Goal: Task Accomplishment & Management: Manage account settings

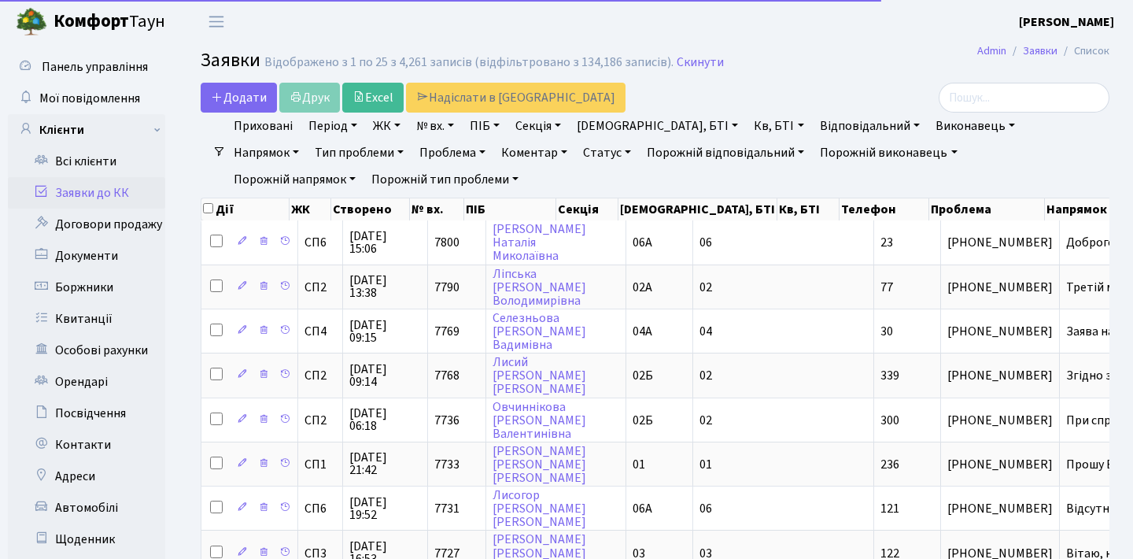
select select "25"
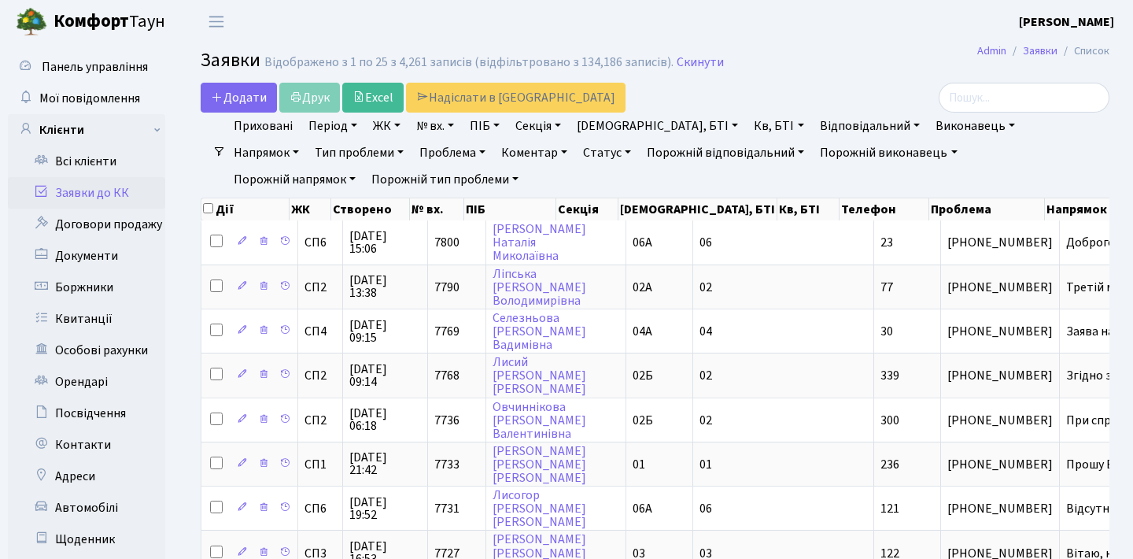
click at [91, 199] on link "Заявки до КК" at bounding box center [86, 192] width 157 height 31
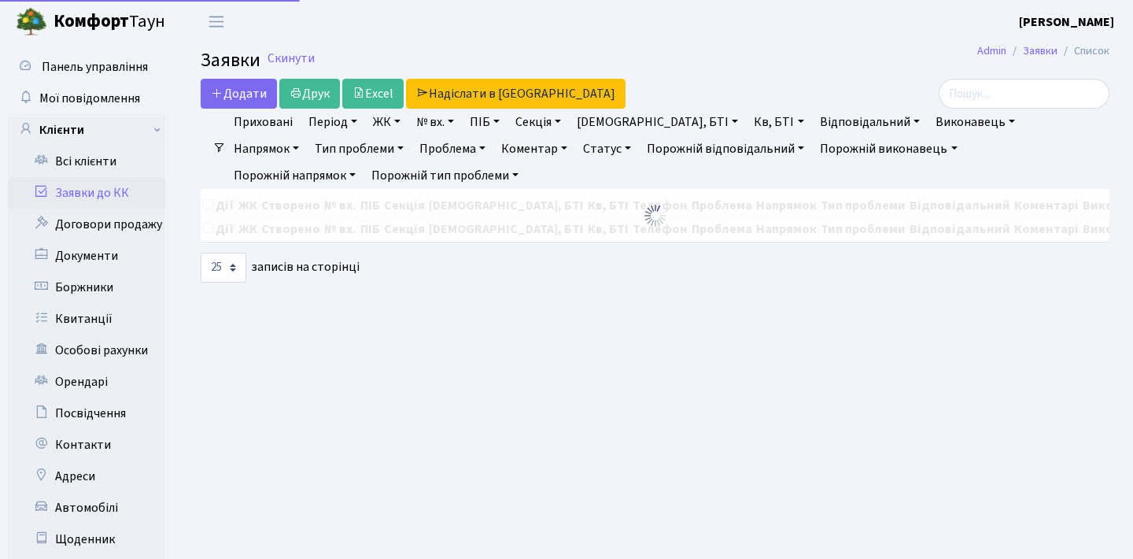
select select "25"
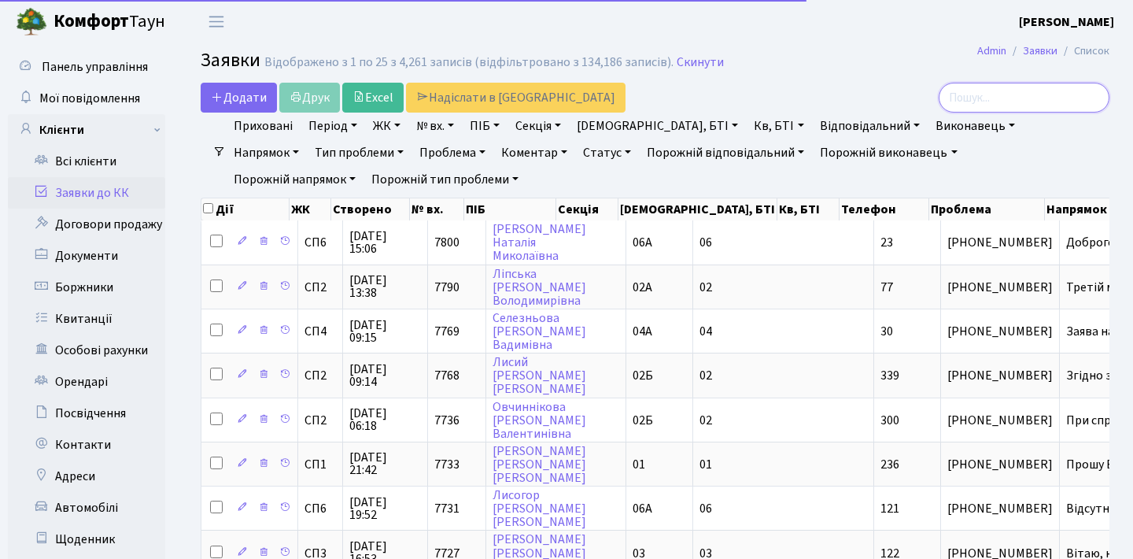
click at [1010, 97] on input "search" at bounding box center [1024, 98] width 171 height 30
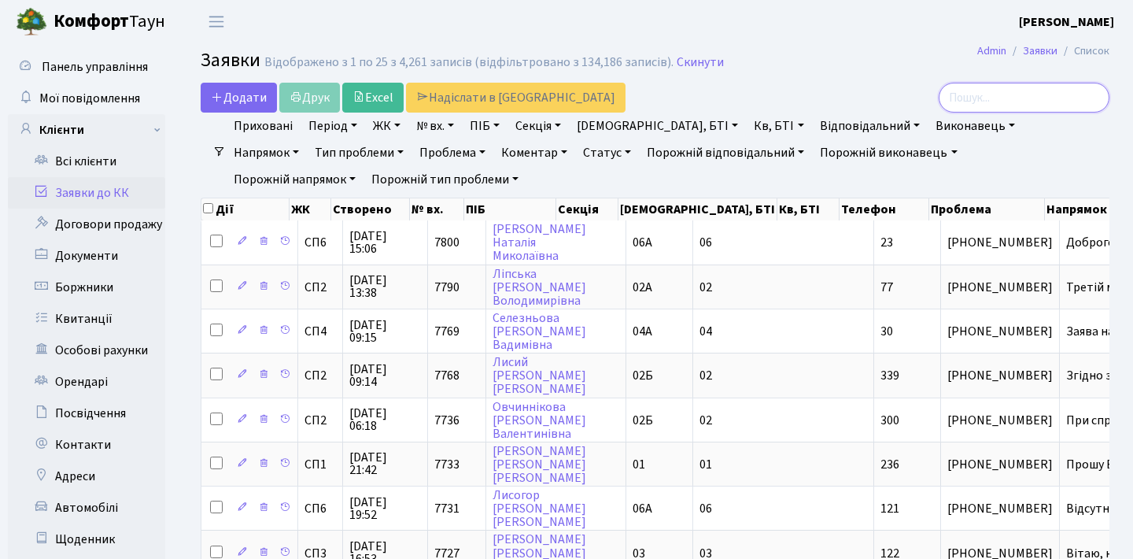
paste input "[PERSON_NAME][EMAIL_ADDRESS][DOMAIN_NAME]"
type input "[PERSON_NAME][EMAIL_ADDRESS][DOMAIN_NAME]"
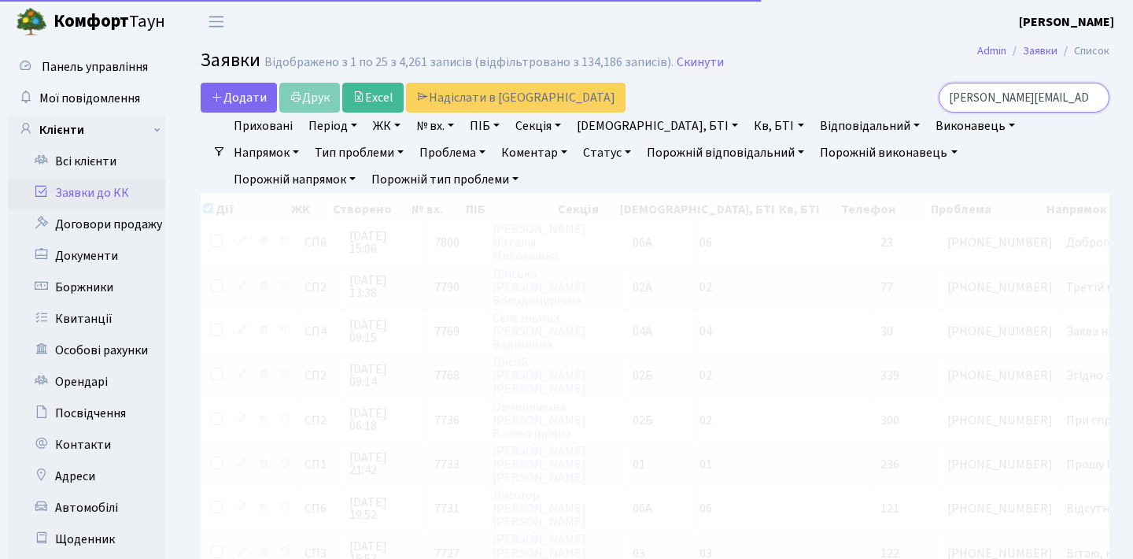
checkbox input "true"
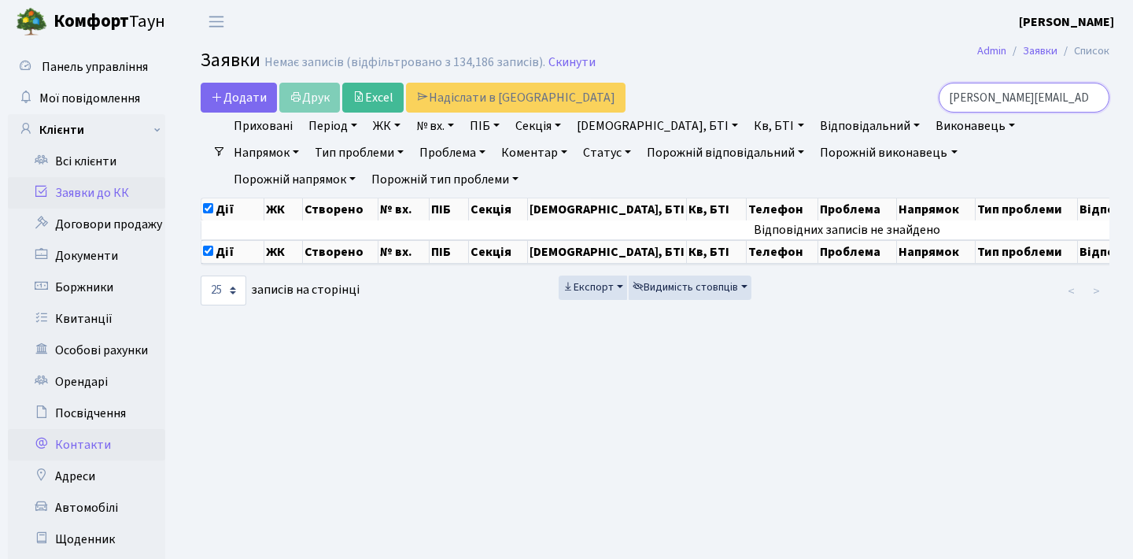
type input "[PERSON_NAME][EMAIL_ADDRESS][DOMAIN_NAME]"
click at [83, 447] on link "Контакти" at bounding box center [86, 444] width 157 height 31
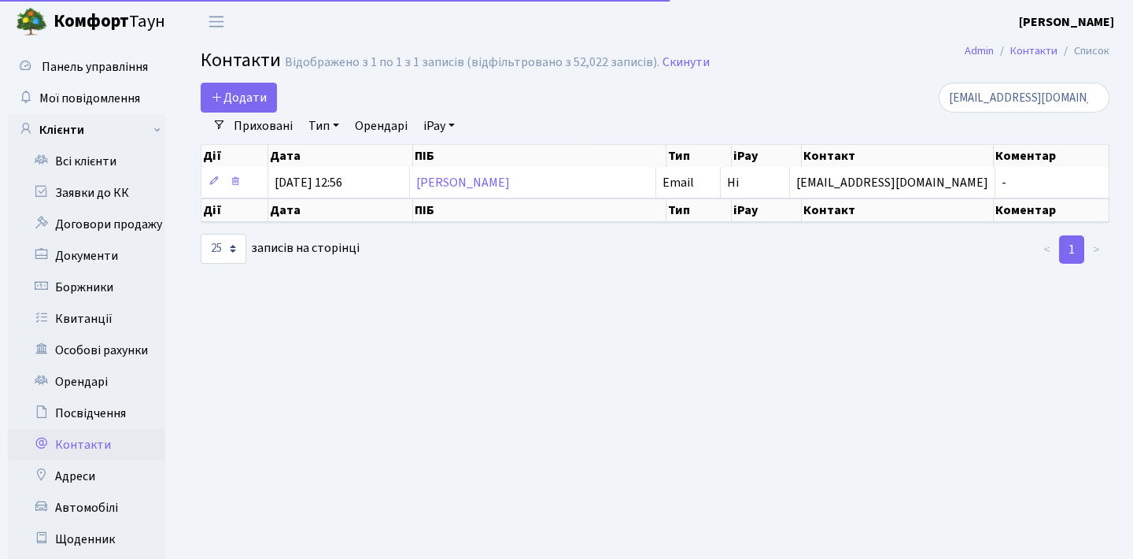
select select "25"
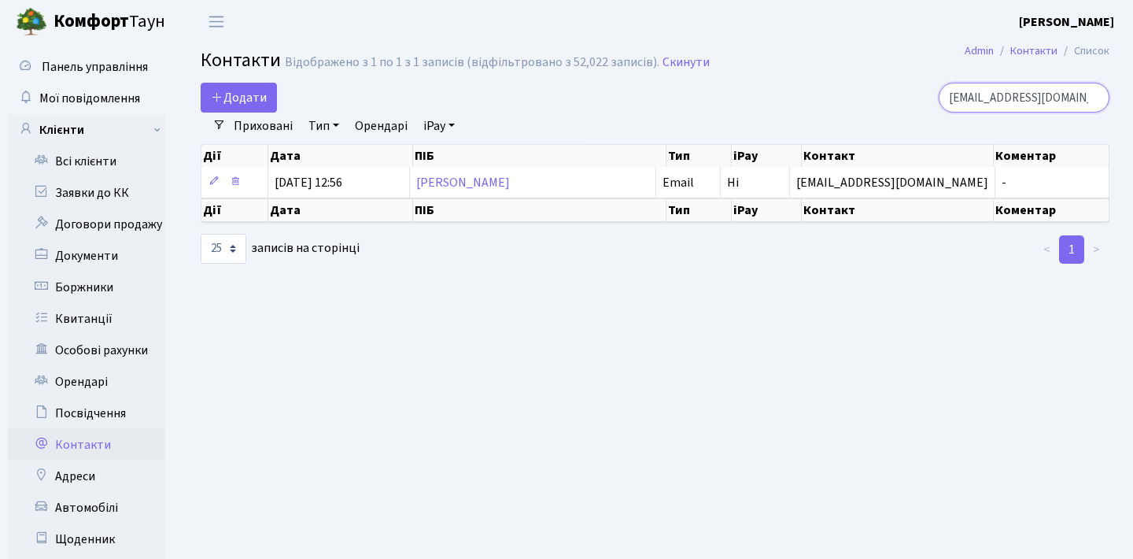
click at [1092, 98] on input "lysianskyio@gmail.com" at bounding box center [1024, 98] width 171 height 30
click at [1041, 105] on input "search" at bounding box center [1024, 98] width 171 height 30
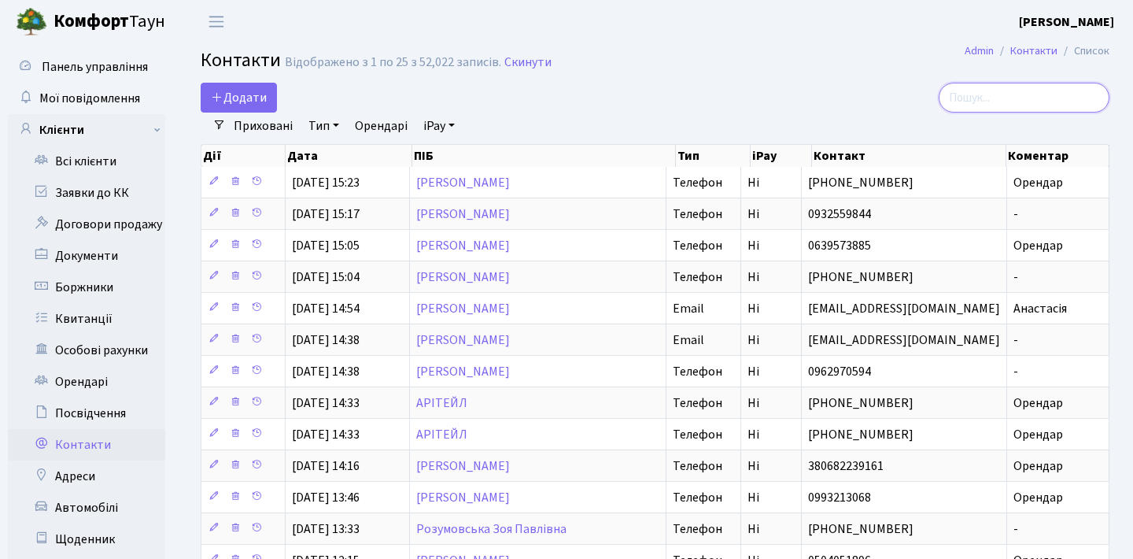
paste input "[PERSON_NAME][EMAIL_ADDRESS][DOMAIN_NAME]"
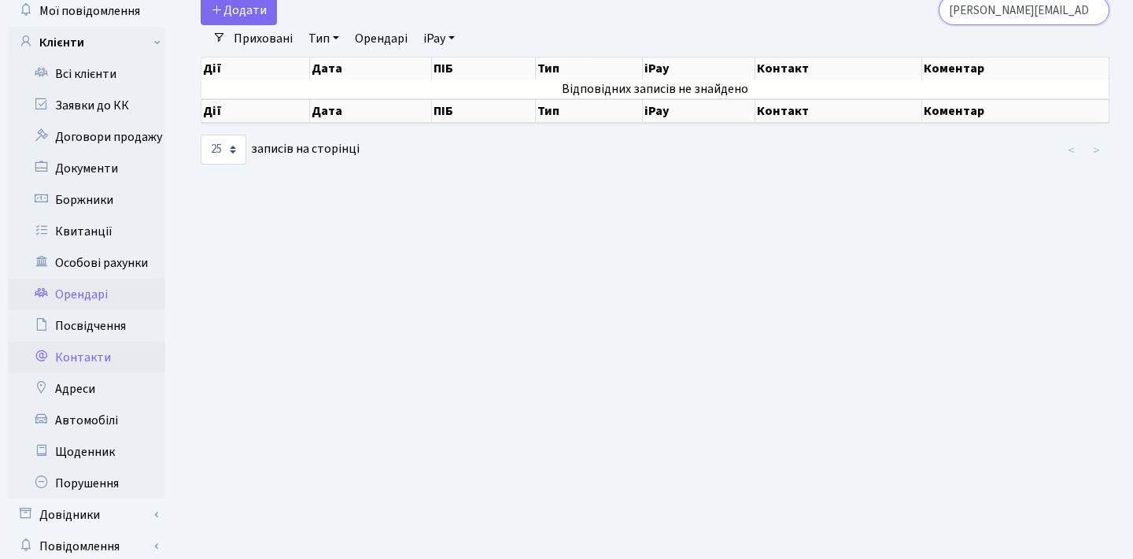
scroll to position [88, 0]
type input "[PERSON_NAME][EMAIL_ADDRESS][DOMAIN_NAME]"
click at [79, 386] on link "Адреси" at bounding box center [86, 387] width 157 height 31
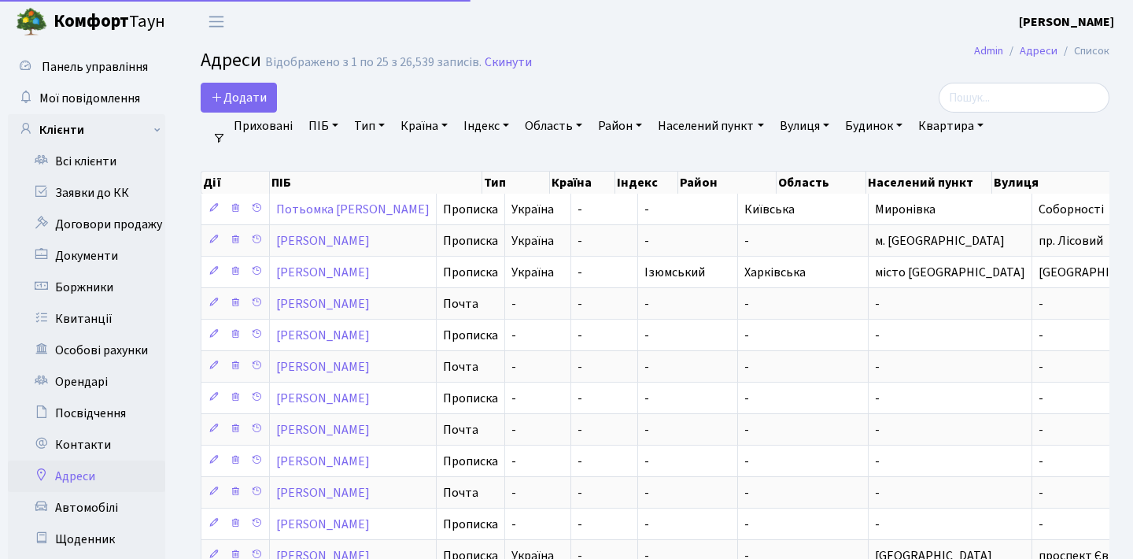
select select "25"
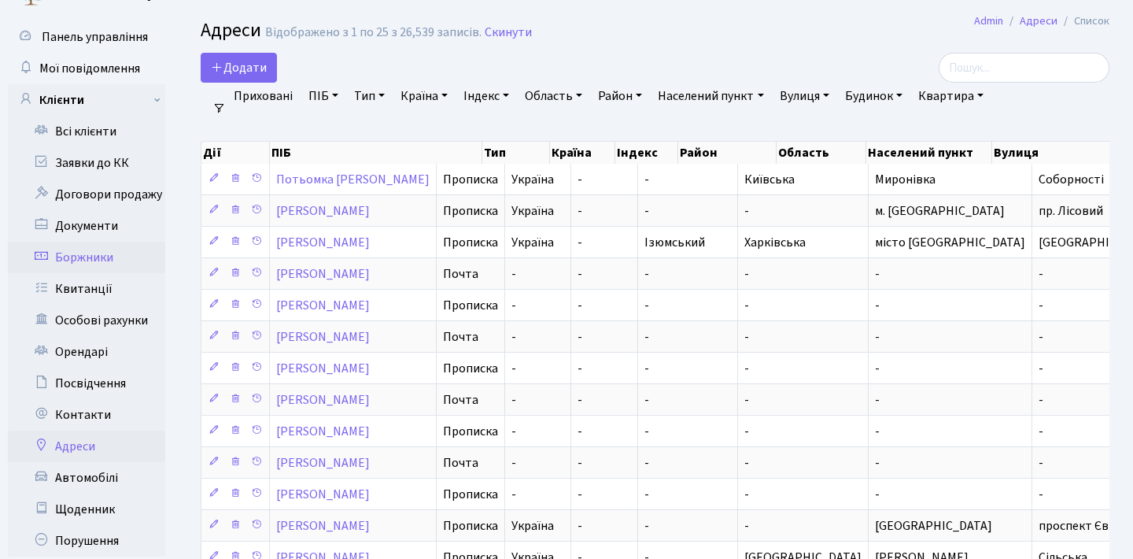
scroll to position [34, 0]
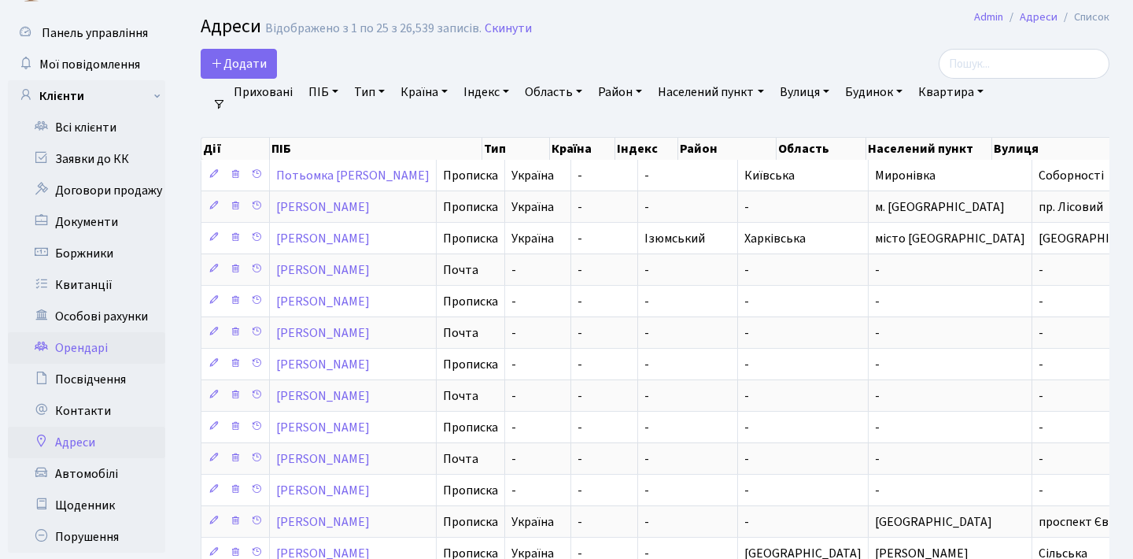
click at [91, 346] on link "Орендарі" at bounding box center [86, 347] width 157 height 31
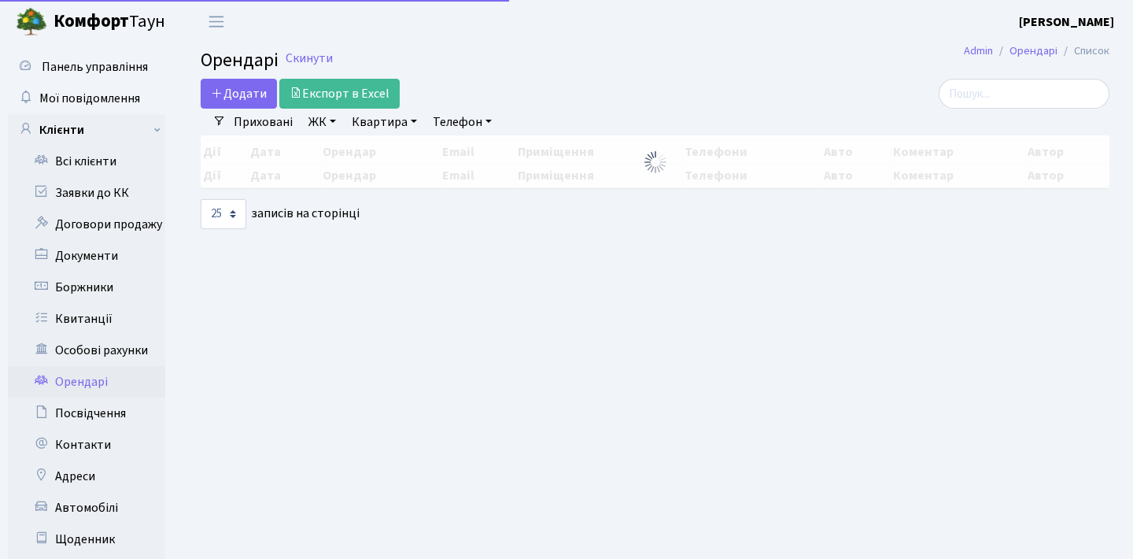
select select "25"
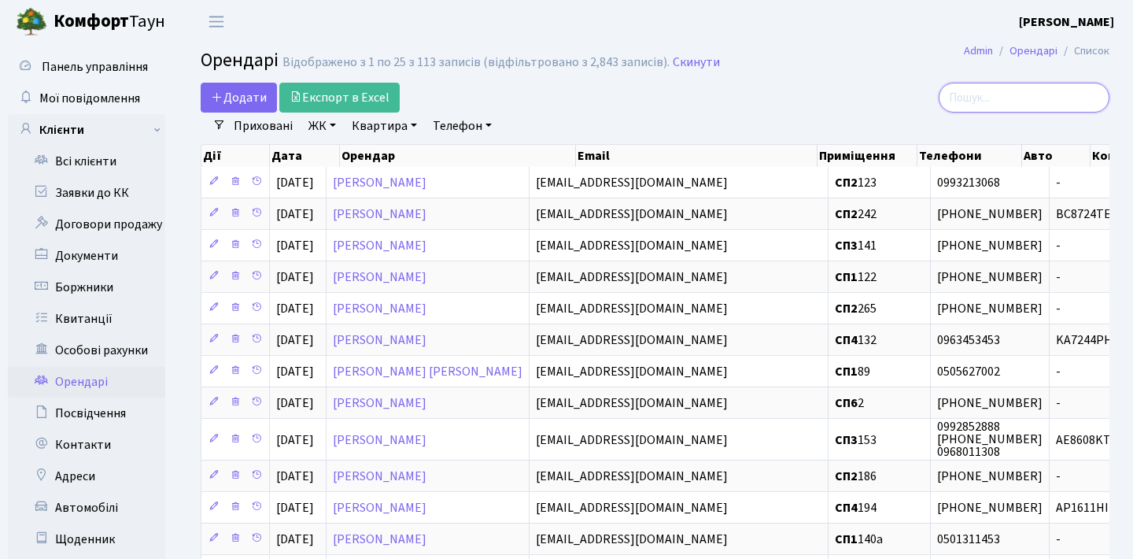
click at [975, 94] on input "search" at bounding box center [1024, 98] width 171 height 30
paste input "[PERSON_NAME][EMAIL_ADDRESS][DOMAIN_NAME]"
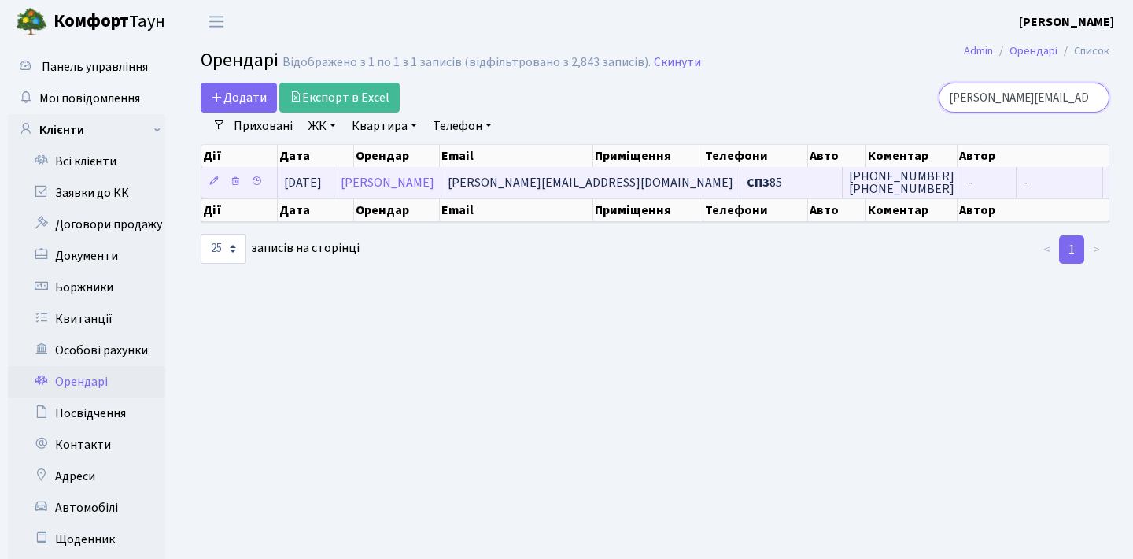
type input "[EMAIL_ADDRESS][DOMAIN_NAME]"
click at [747, 189] on span "СП3 85" at bounding box center [791, 182] width 89 height 13
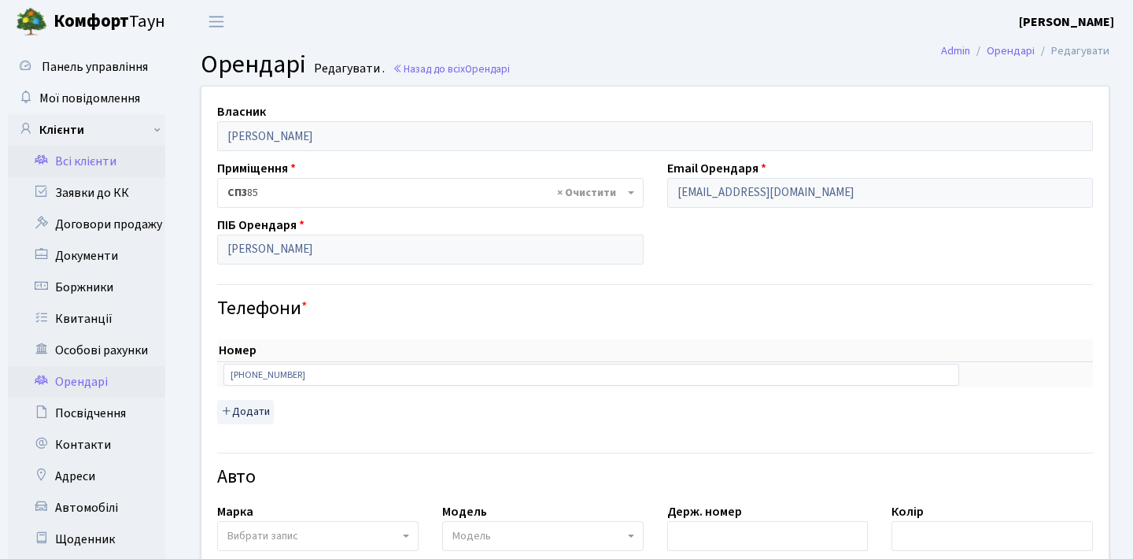
click at [109, 163] on link "Всі клієнти" at bounding box center [86, 161] width 157 height 31
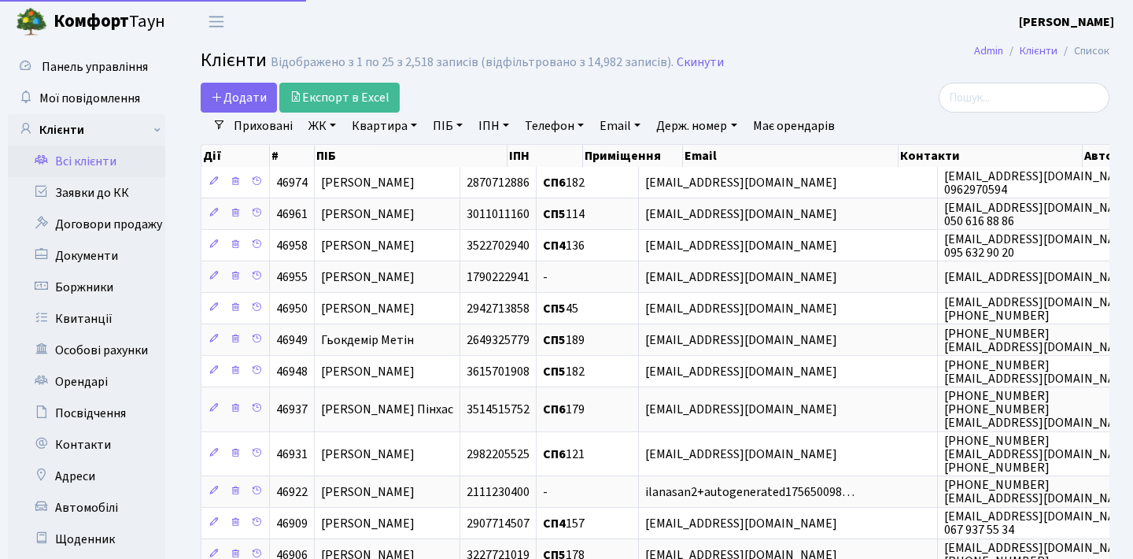
select select "25"
click at [1048, 102] on input "search" at bounding box center [1024, 98] width 171 height 30
paste input "[PERSON_NAME]"
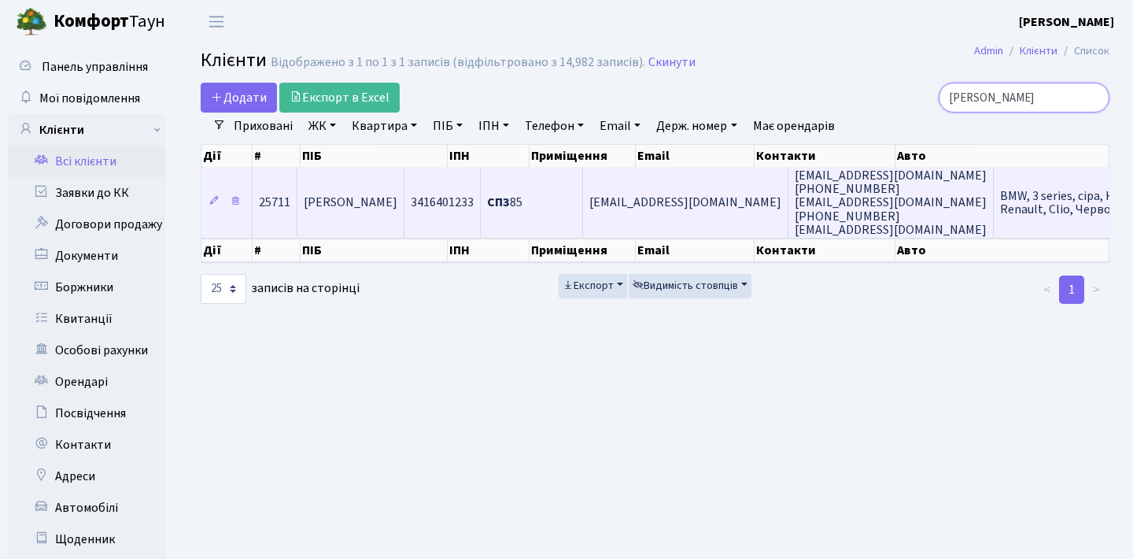
type input "[PERSON_NAME]"
click at [397, 212] on span "Кани Віктор Юрійович" at bounding box center [351, 202] width 94 height 17
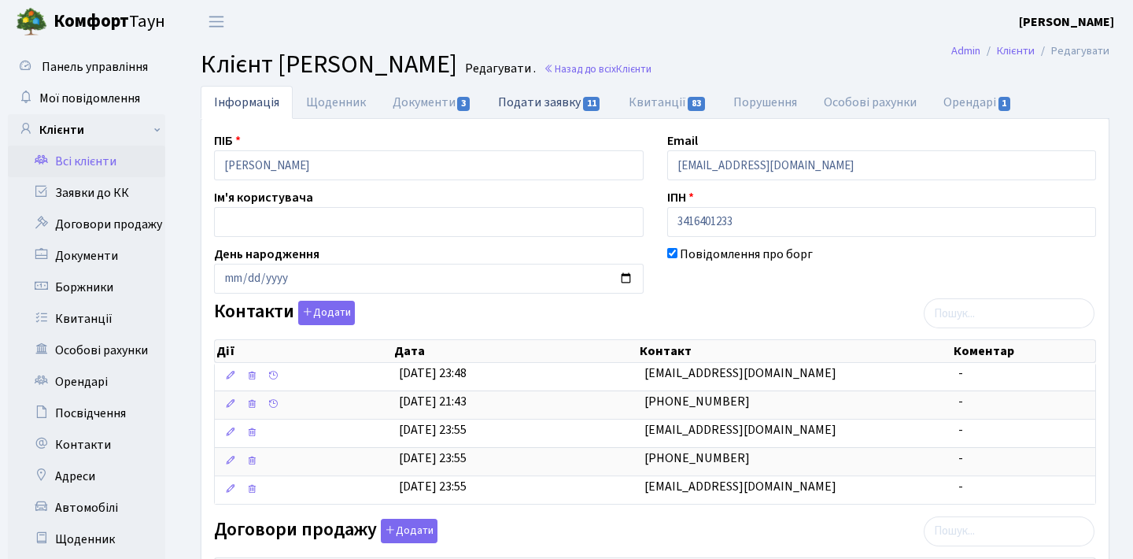
click at [536, 99] on link "Подати заявку 11" at bounding box center [550, 102] width 130 height 32
select select "25"
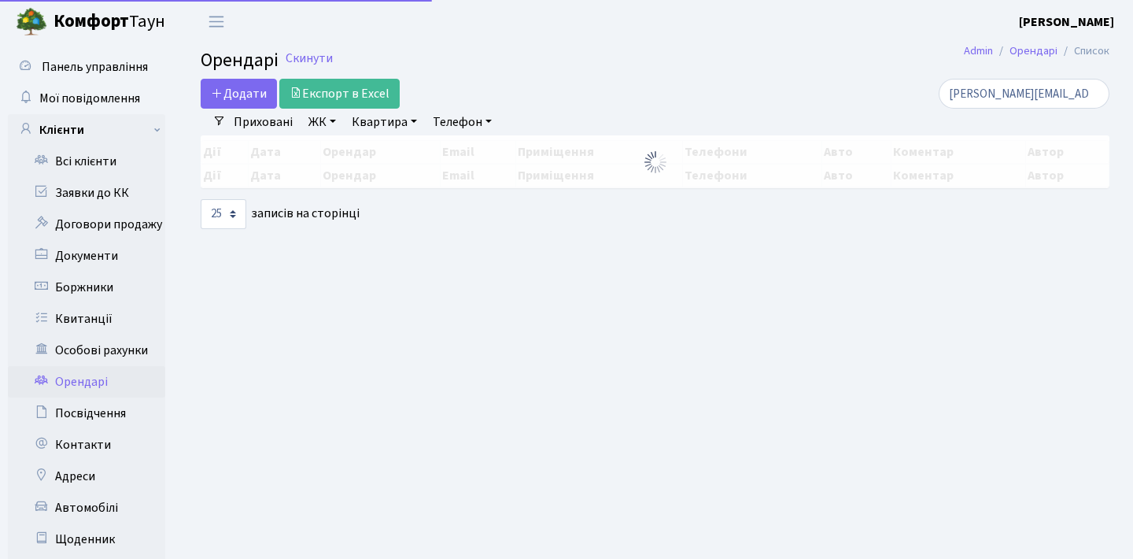
select select "25"
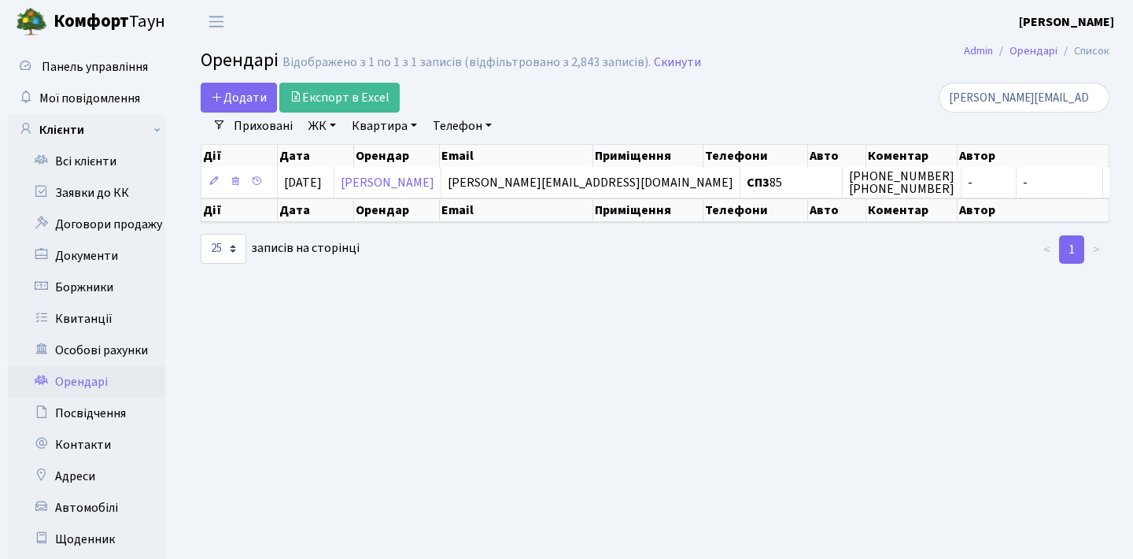
click at [659, 0] on header "[PERSON_NAME] Мій обліковий запис Вийти" at bounding box center [566, 21] width 1133 height 43
click at [102, 153] on link "Всі клієнти" at bounding box center [86, 161] width 157 height 31
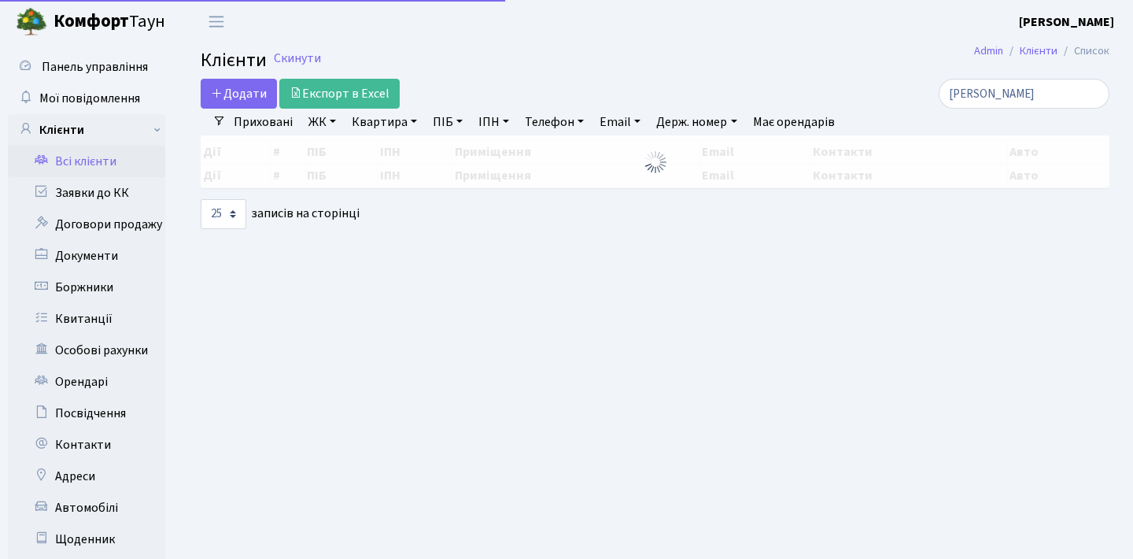
select select "25"
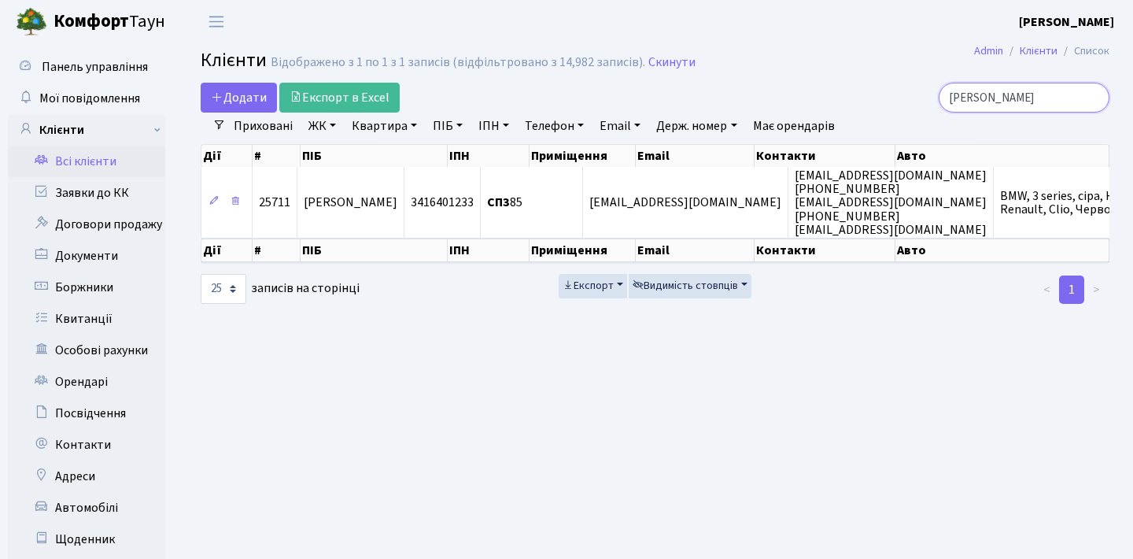
click at [1089, 95] on input "[PERSON_NAME]" at bounding box center [1024, 98] width 171 height 30
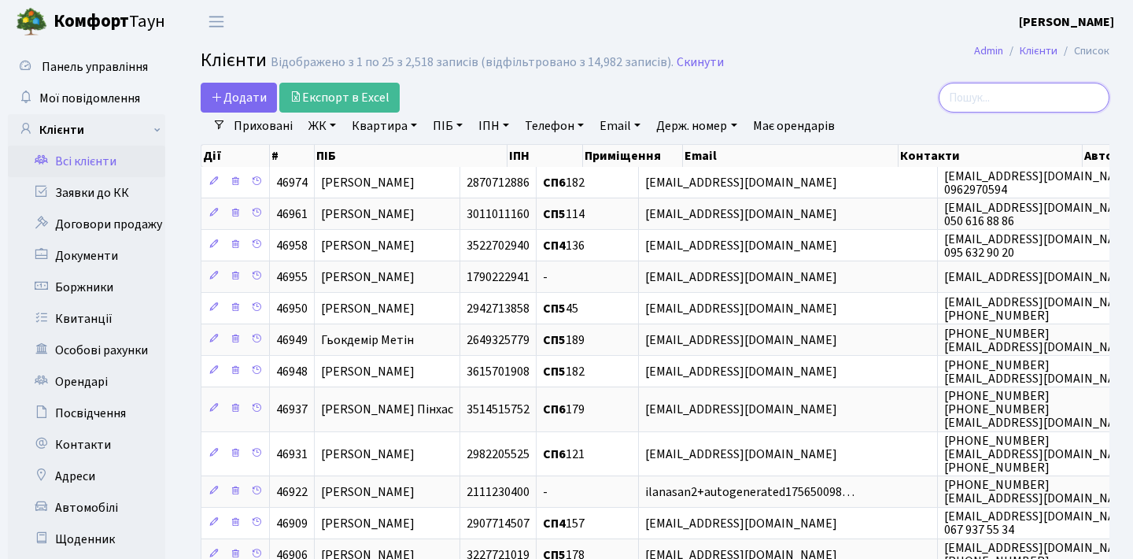
click at [1040, 105] on input "search" at bounding box center [1024, 98] width 171 height 30
paste input "[EMAIL_ADDRESS][DOMAIN_NAME]"
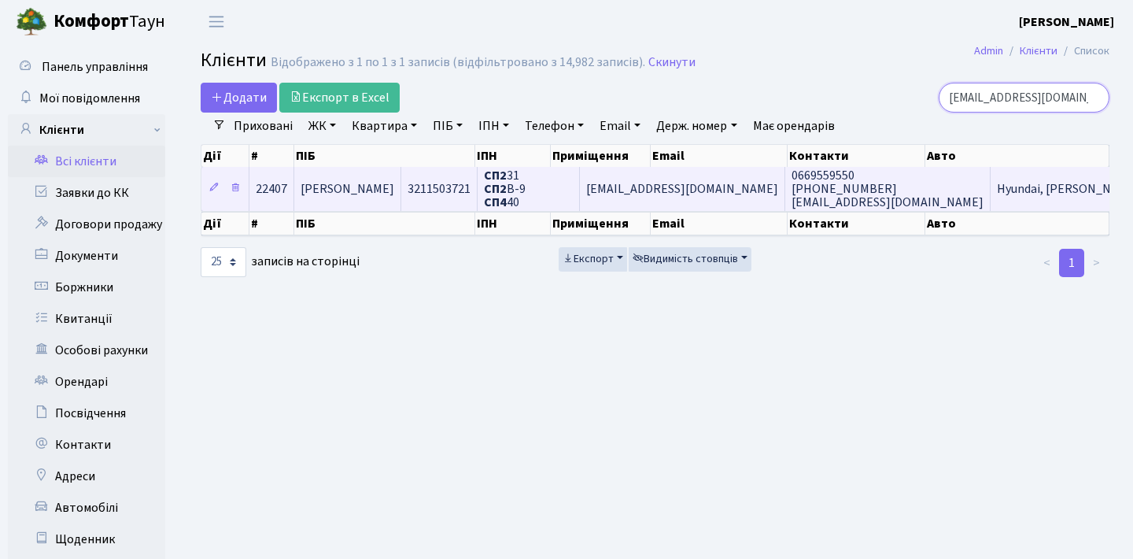
type input "[EMAIL_ADDRESS][DOMAIN_NAME]"
click at [394, 198] on span "[PERSON_NAME]" at bounding box center [348, 188] width 94 height 17
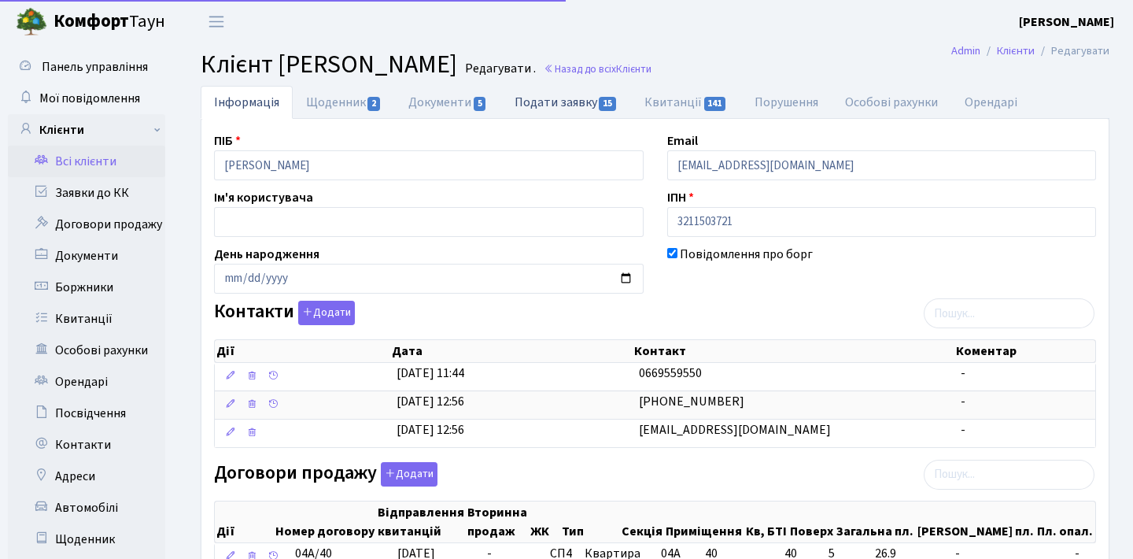
click at [563, 98] on link "Подати заявку 15" at bounding box center [566, 102] width 130 height 32
select select "25"
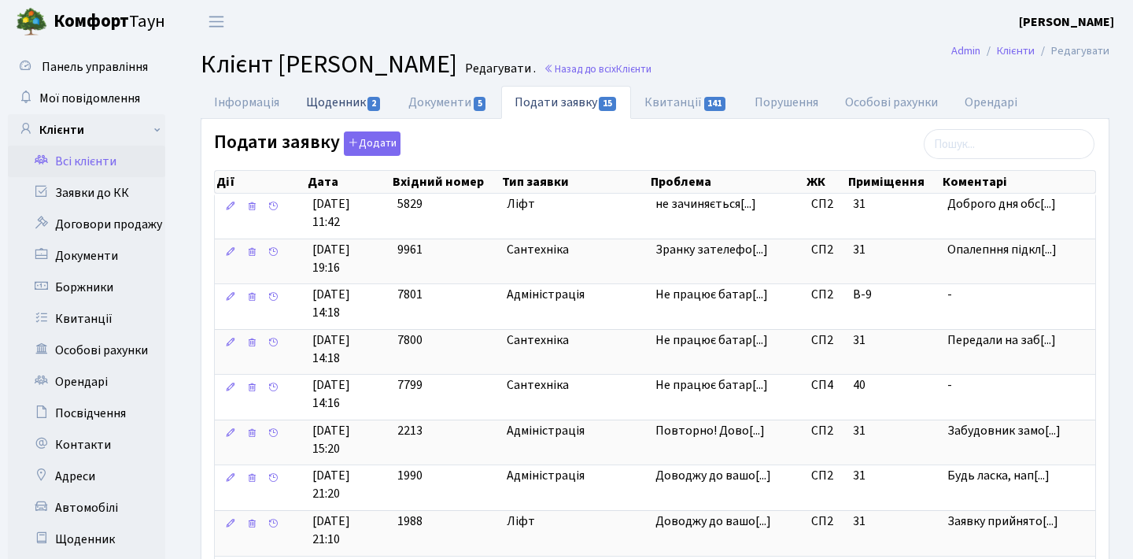
click at [346, 106] on link "Щоденник 2" at bounding box center [344, 102] width 102 height 32
select select "25"
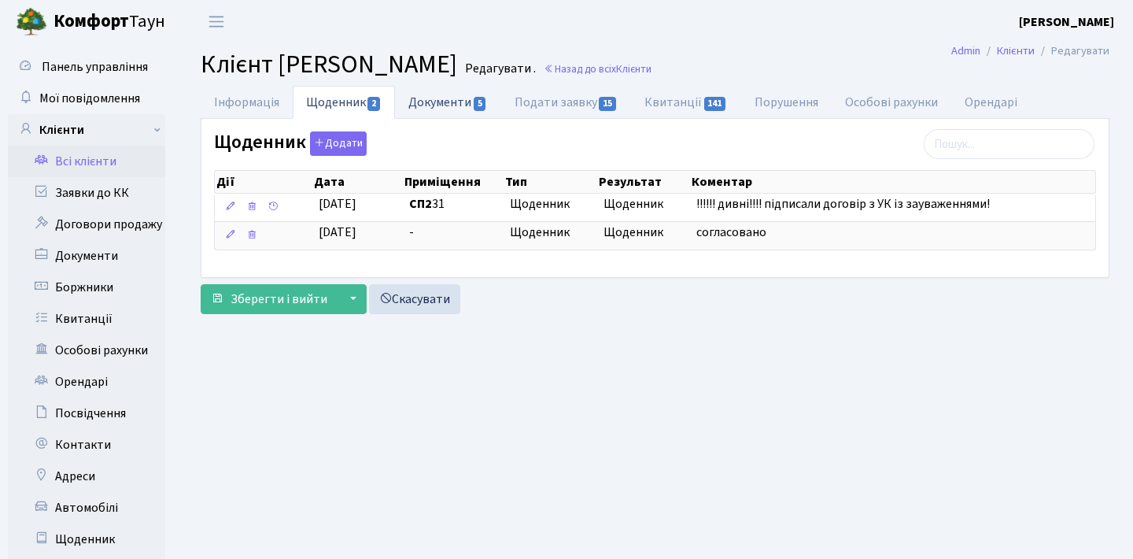
click at [422, 101] on link "Документи 5" at bounding box center [447, 102] width 105 height 32
select select "25"
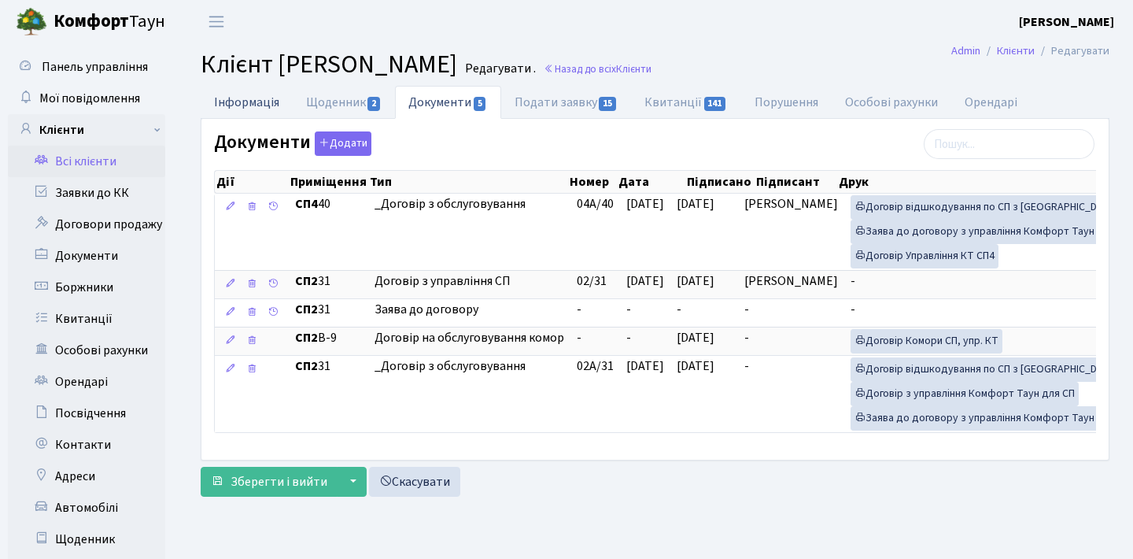
click at [253, 100] on link "Інформація" at bounding box center [247, 102] width 92 height 32
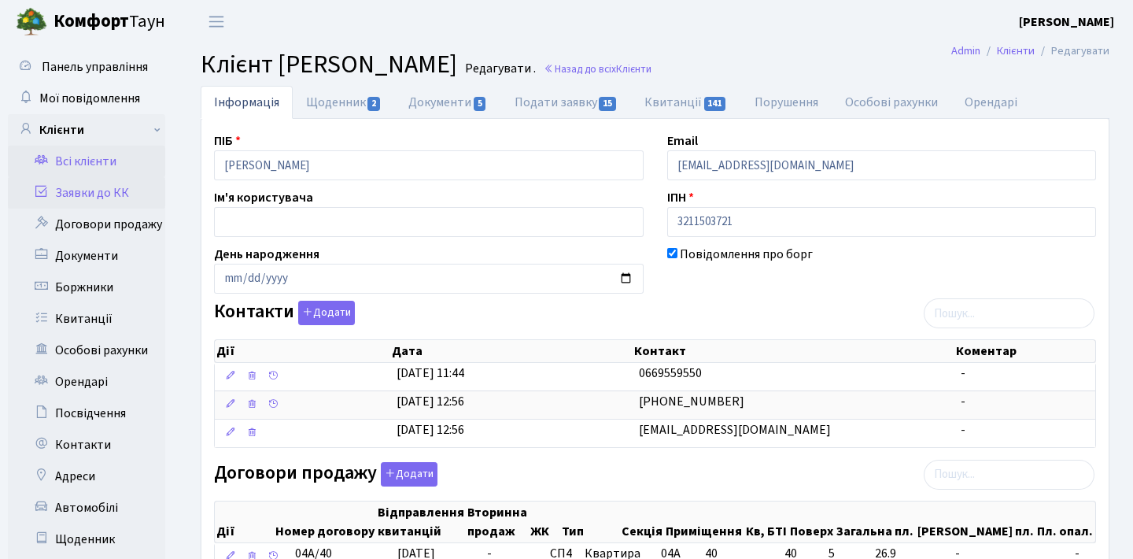
click at [135, 190] on link "Заявки до КК" at bounding box center [86, 192] width 157 height 31
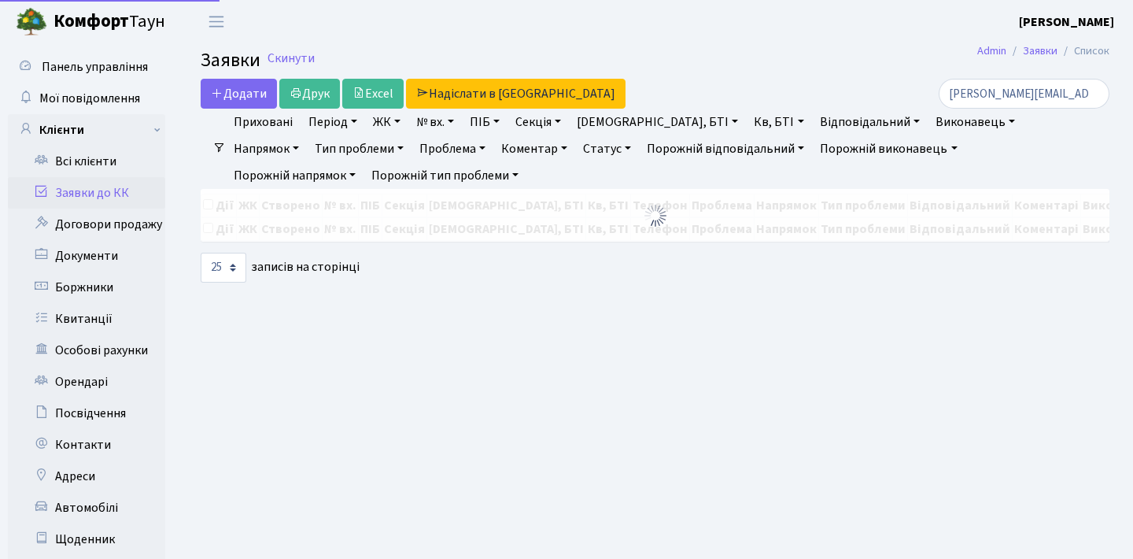
select select "25"
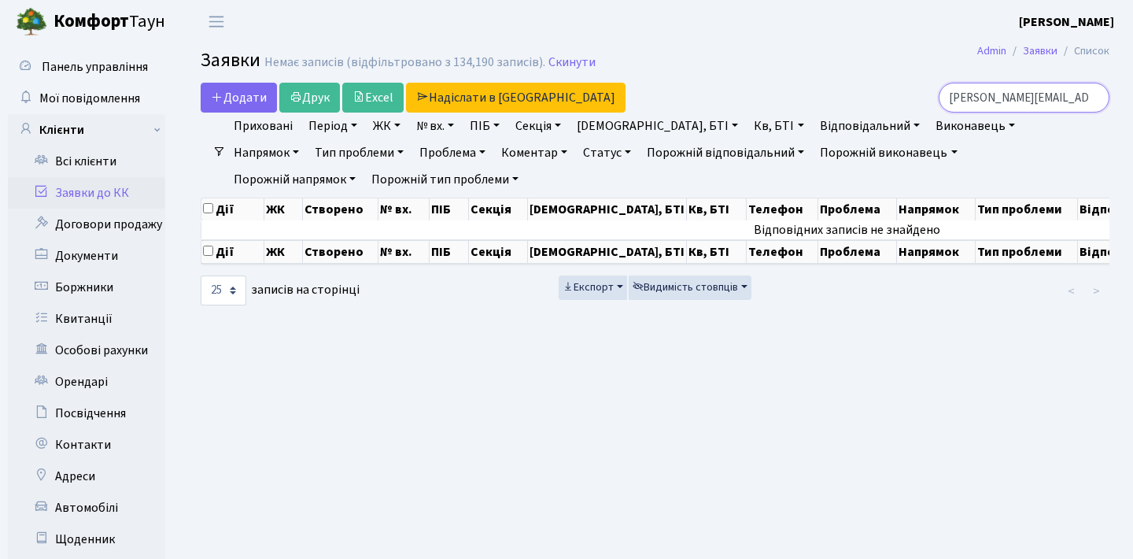
click at [1094, 96] on input "petr.square@gmail.com" at bounding box center [1024, 98] width 171 height 30
click at [1059, 97] on input "search" at bounding box center [1024, 98] width 171 height 30
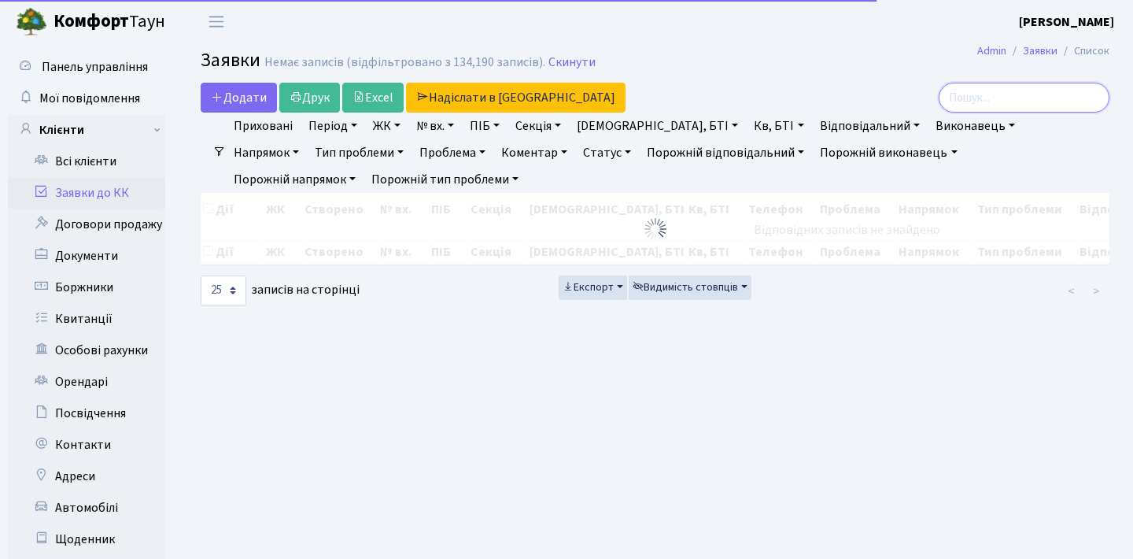
paste input "[EMAIL_ADDRESS][DOMAIN_NAME]"
type input "[EMAIL_ADDRESS][DOMAIN_NAME]"
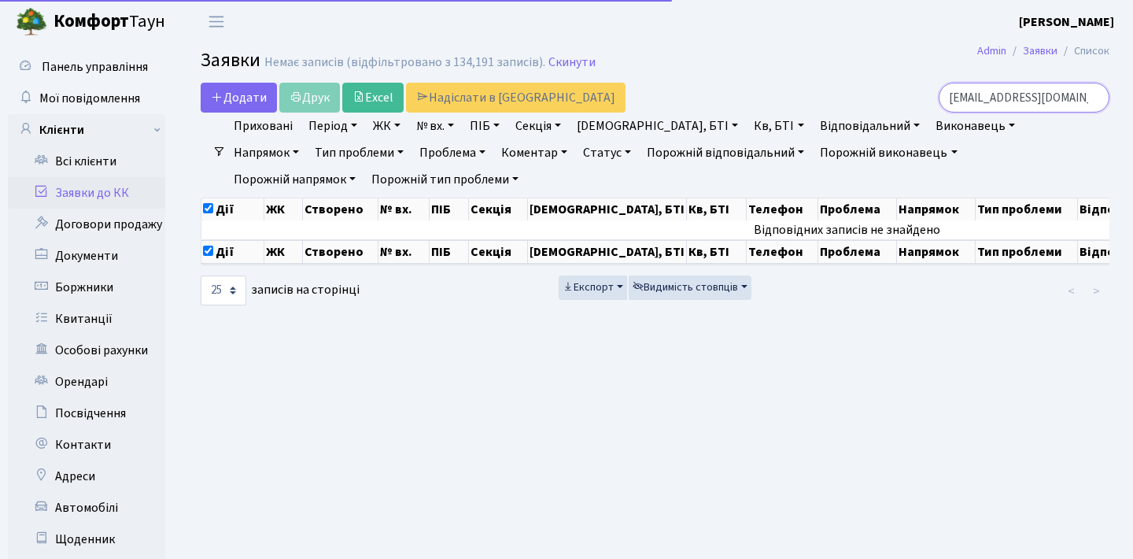
checkbox input "true"
type input "[EMAIL_ADDRESS][DOMAIN_NAME]"
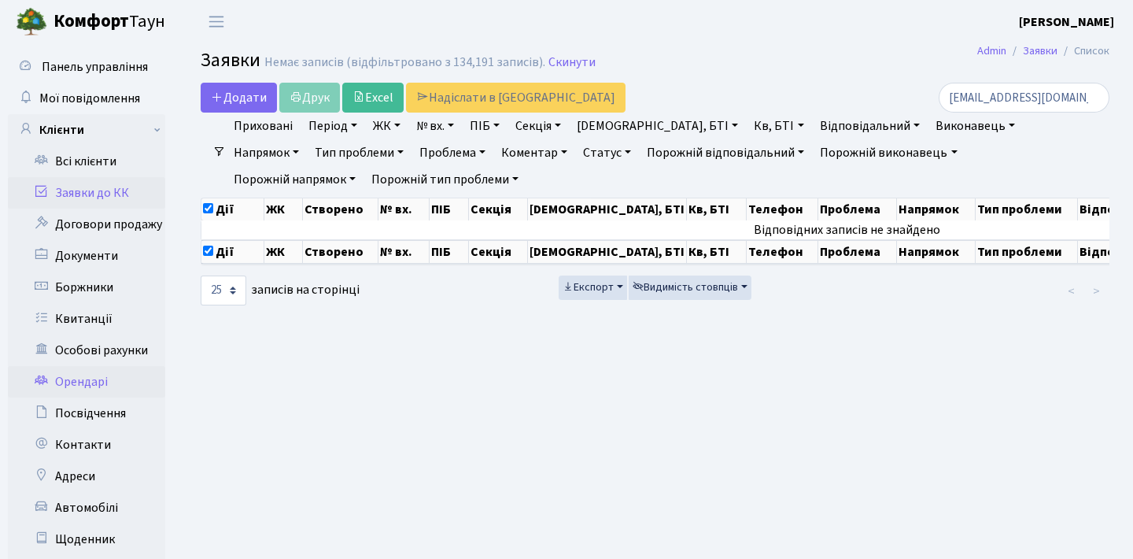
click at [111, 382] on link "Орендарі" at bounding box center [86, 381] width 157 height 31
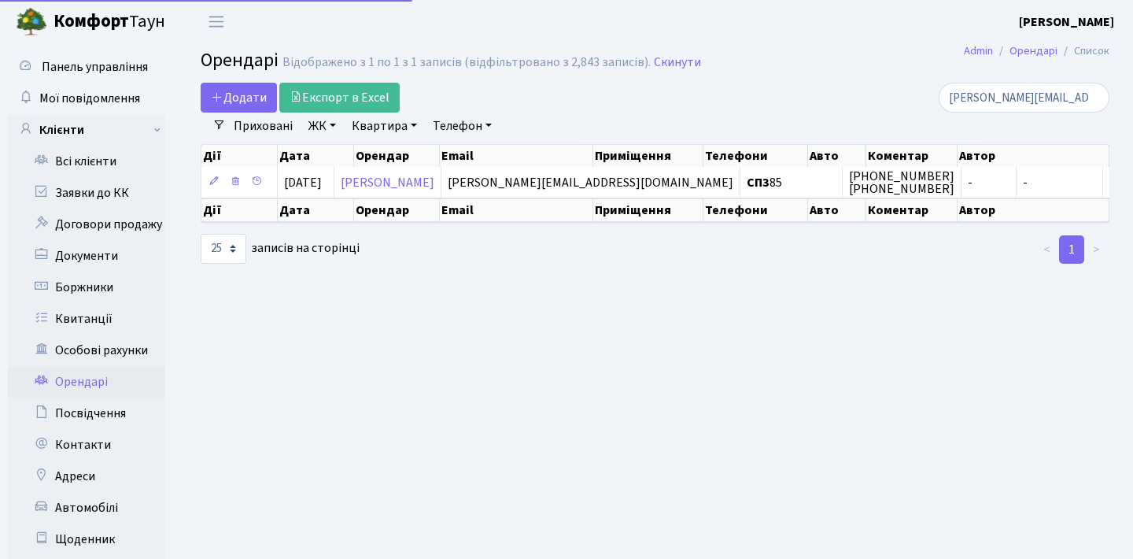
select select "25"
click at [1090, 96] on input "[PERSON_NAME][EMAIL_ADDRESS][DOMAIN_NAME]" at bounding box center [1024, 98] width 171 height 30
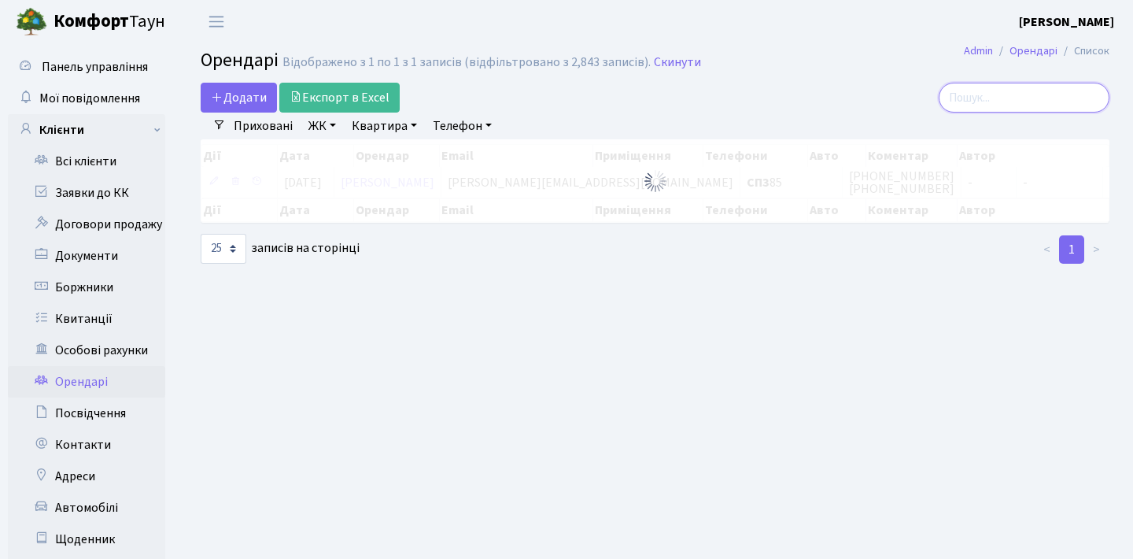
click at [1050, 103] on input "search" at bounding box center [1024, 98] width 171 height 30
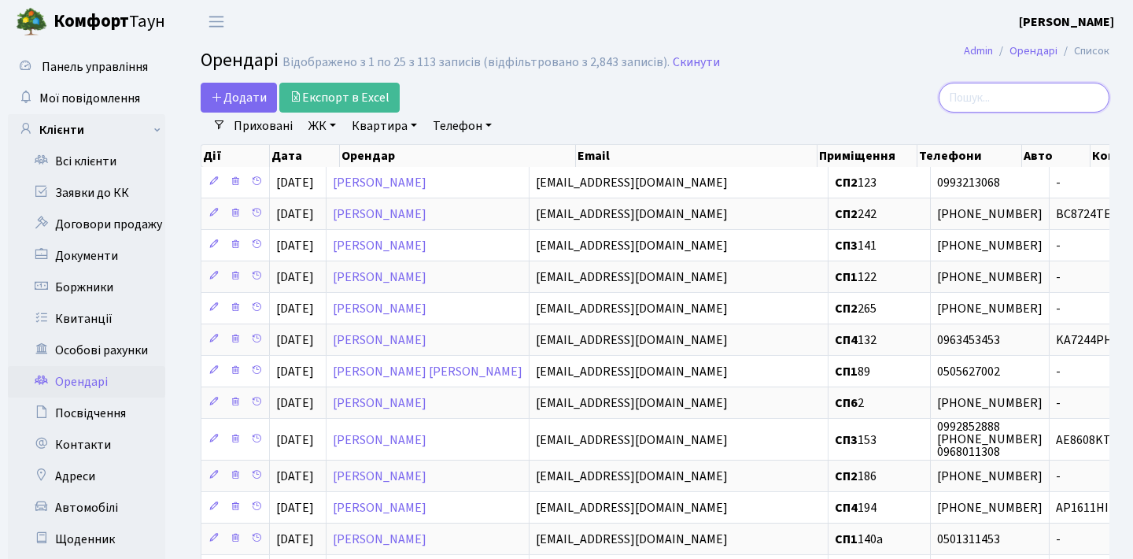
paste input "[EMAIL_ADDRESS][DOMAIN_NAME]"
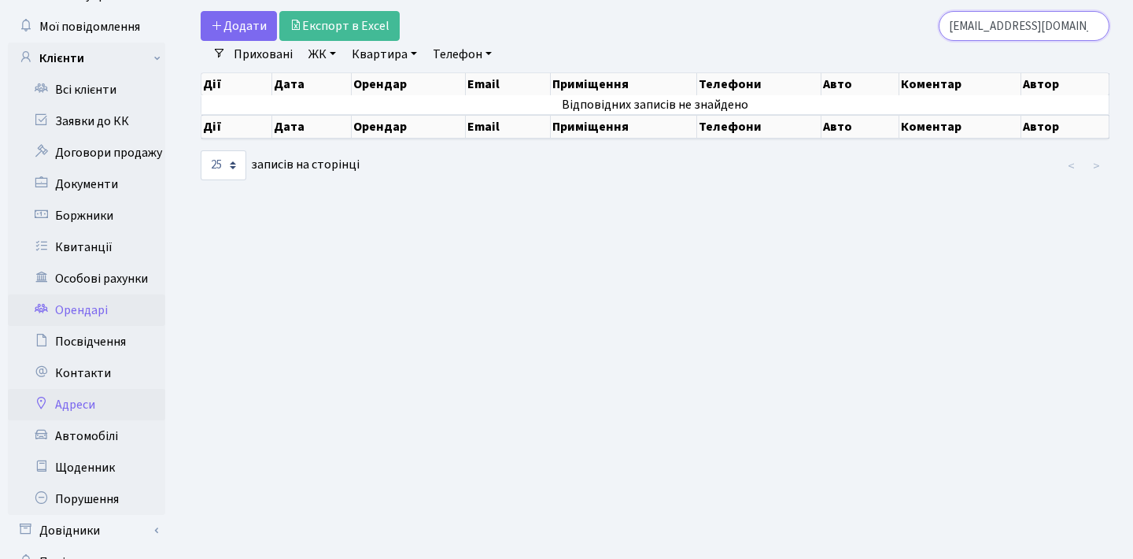
scroll to position [63, 0]
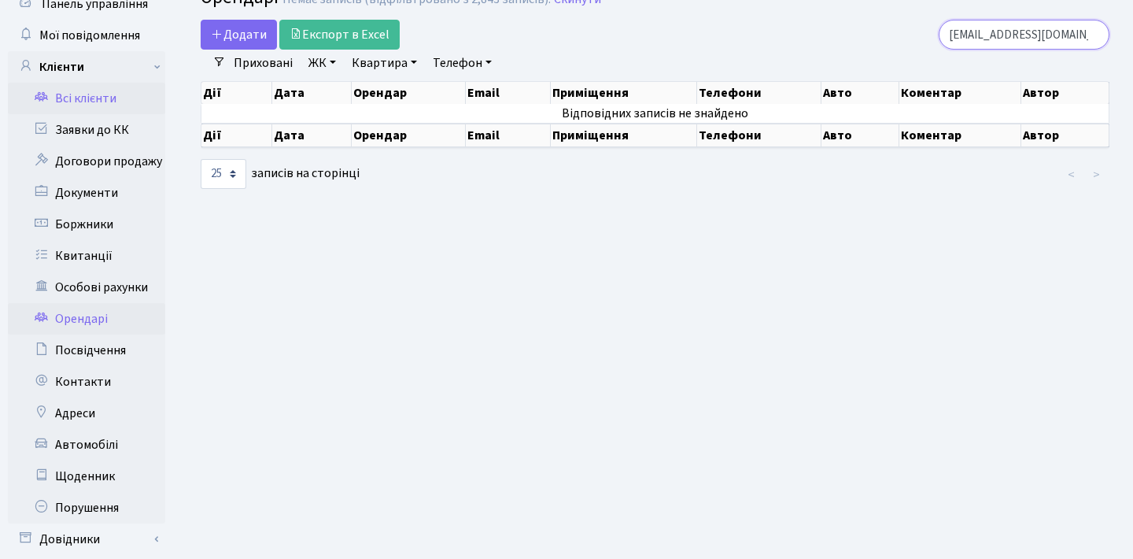
type input "[EMAIL_ADDRESS][DOMAIN_NAME]"
click at [120, 101] on link "Всі клієнти" at bounding box center [86, 98] width 157 height 31
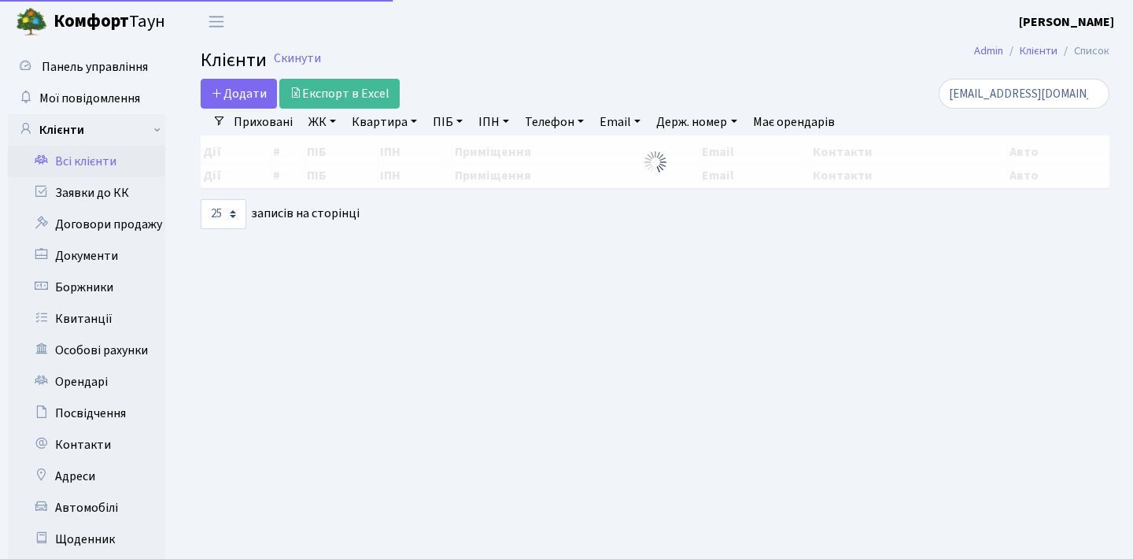
select select "25"
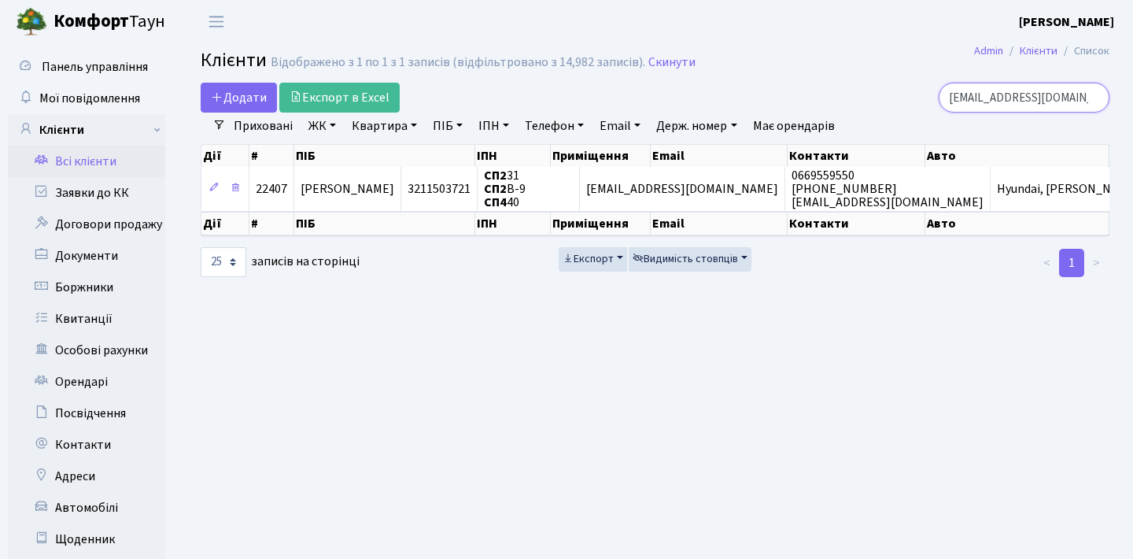
click at [1097, 100] on input "[EMAIL_ADDRESS][DOMAIN_NAME]" at bounding box center [1024, 98] width 171 height 30
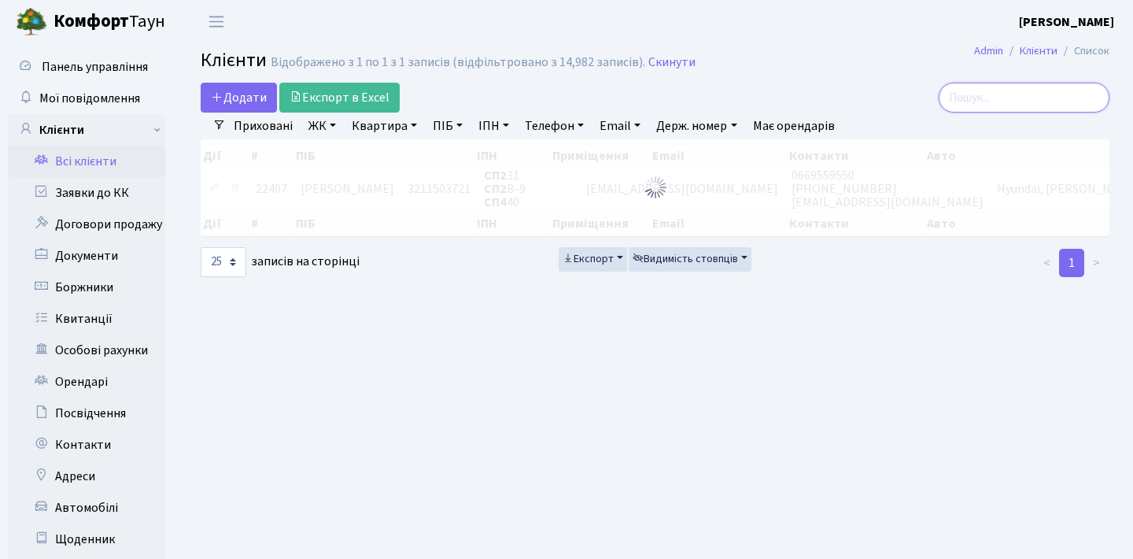
click at [1060, 98] on input "search" at bounding box center [1024, 98] width 171 height 30
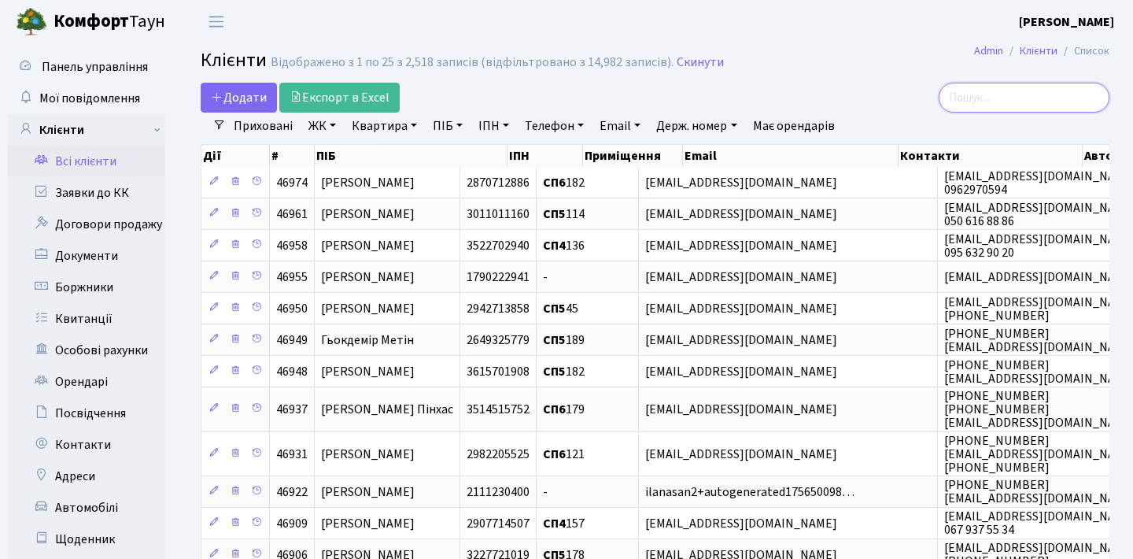
paste input "[EMAIL_ADDRESS][DOMAIN_NAME]"
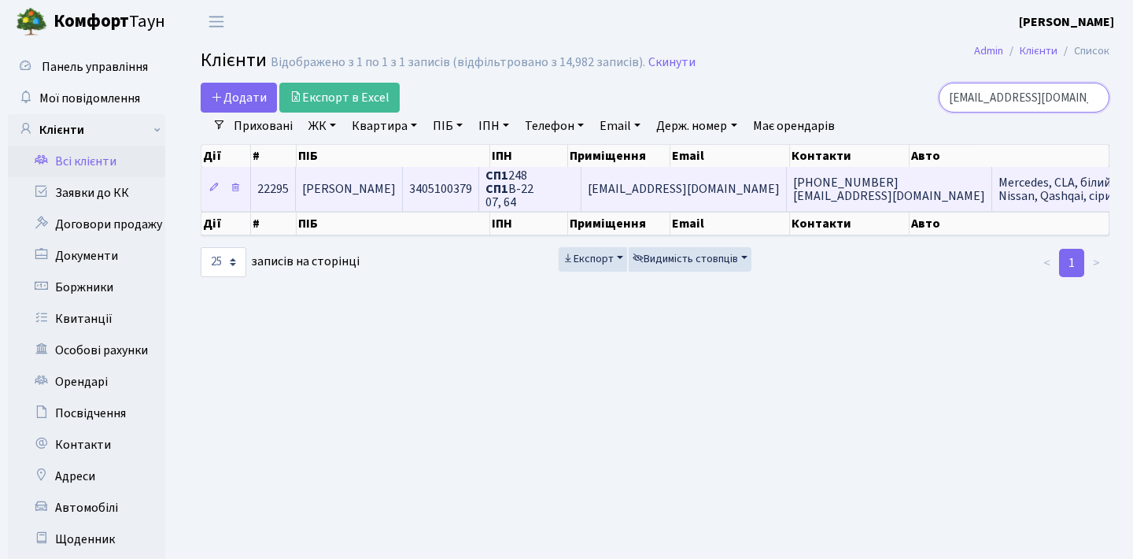
type input "[EMAIL_ADDRESS][DOMAIN_NAME]"
click at [396, 198] on span "[PERSON_NAME]" at bounding box center [349, 188] width 94 height 17
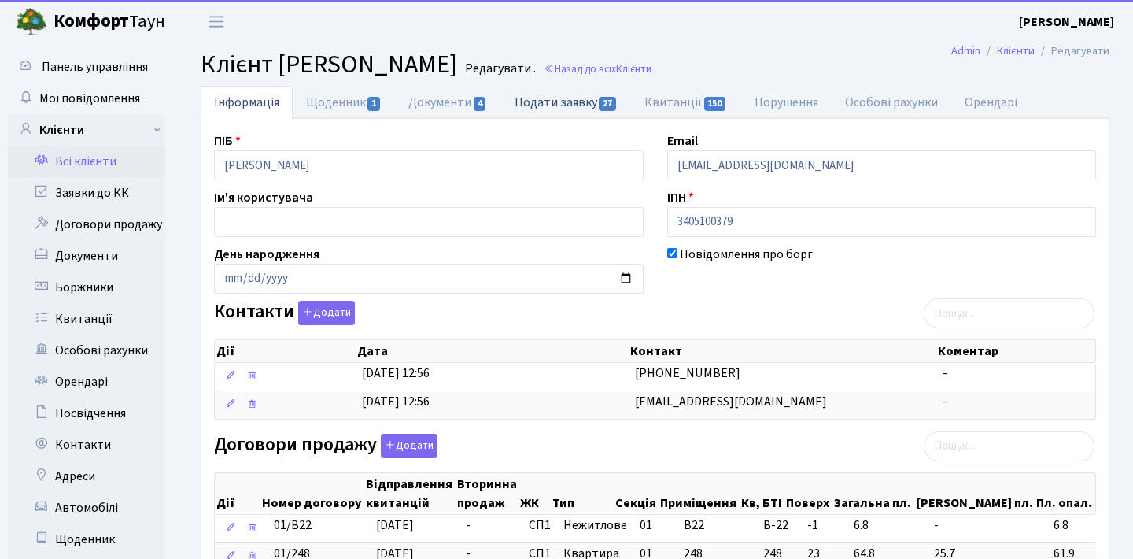
click at [549, 91] on link "Подати заявку 27" at bounding box center [566, 102] width 130 height 32
select select "25"
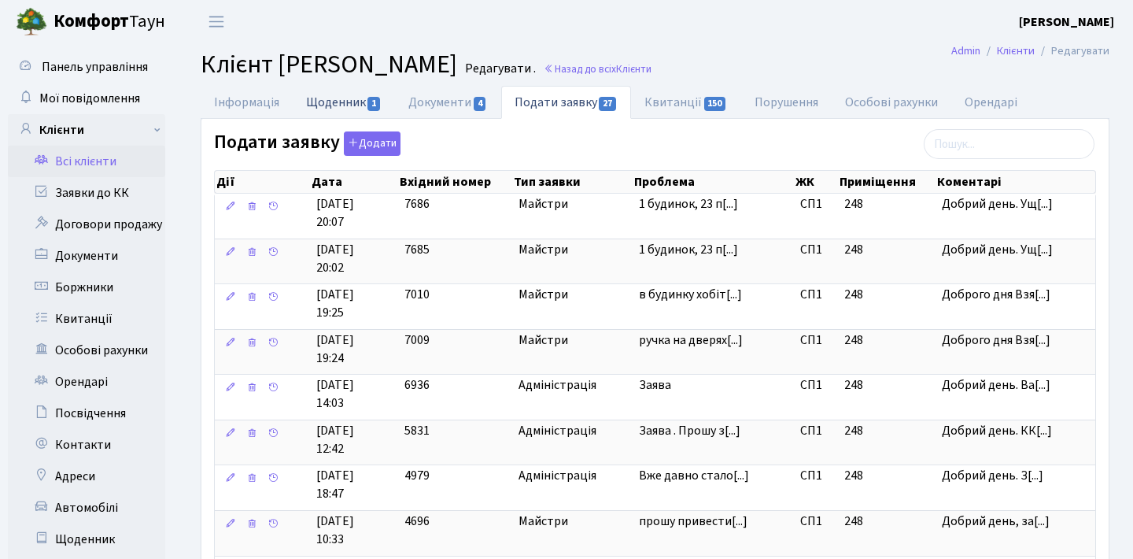
click at [341, 93] on link "Щоденник 1" at bounding box center [344, 102] width 102 height 32
select select "25"
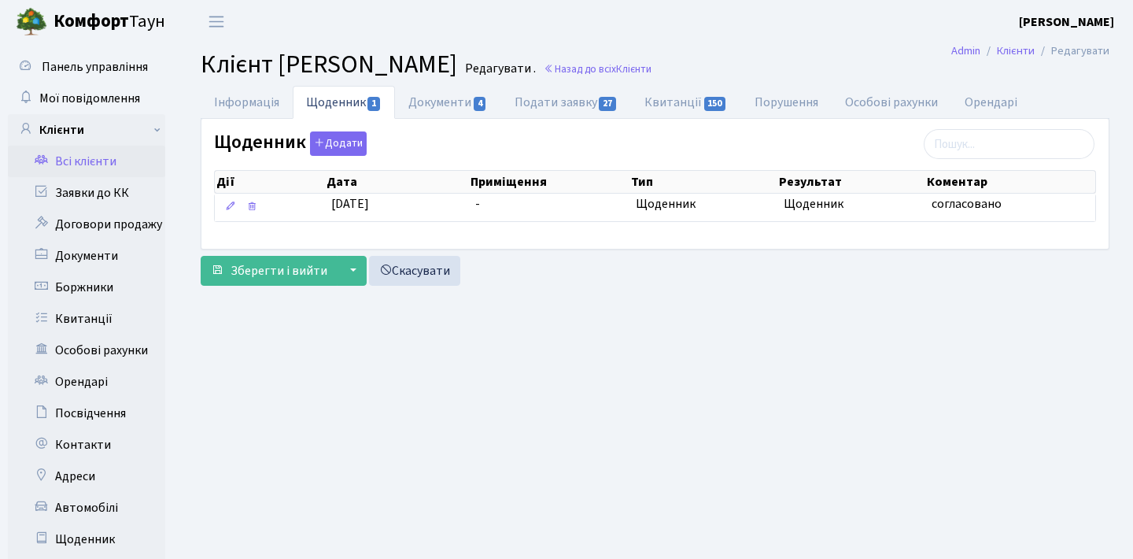
click at [90, 160] on link "Всі клієнти" at bounding box center [86, 161] width 157 height 31
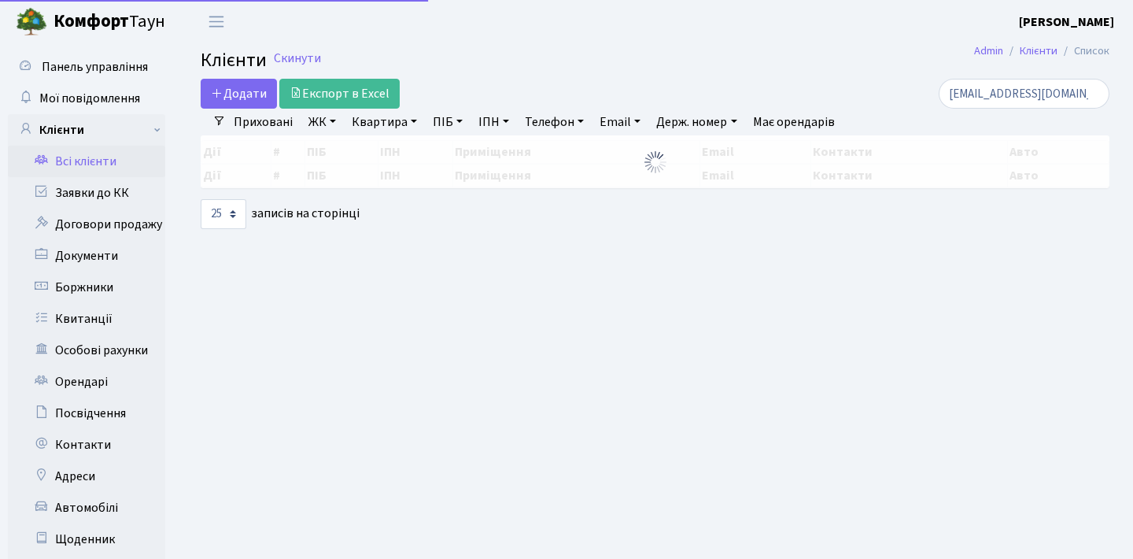
select select "25"
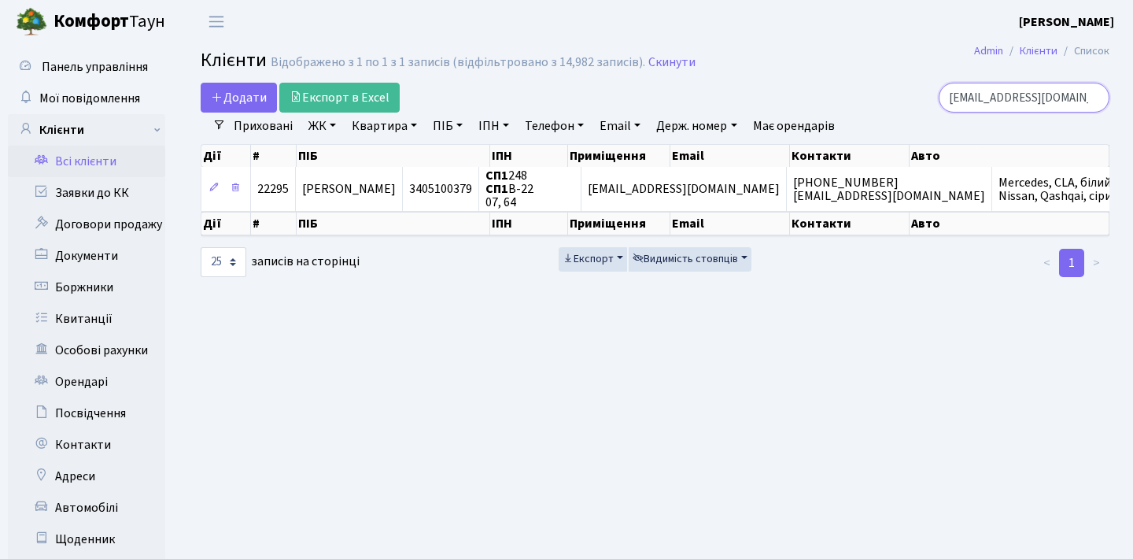
click at [1095, 94] on input "[EMAIL_ADDRESS][DOMAIN_NAME]" at bounding box center [1024, 98] width 171 height 30
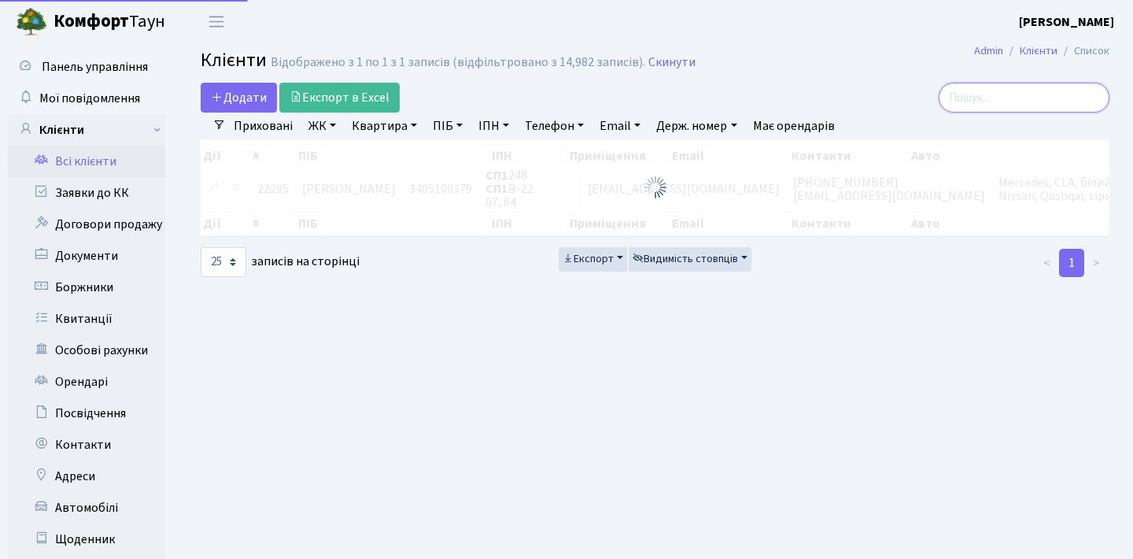
click at [1053, 102] on input "search" at bounding box center [1024, 98] width 171 height 30
paste input "[EMAIL_ADDRESS][DOMAIN_NAME]"
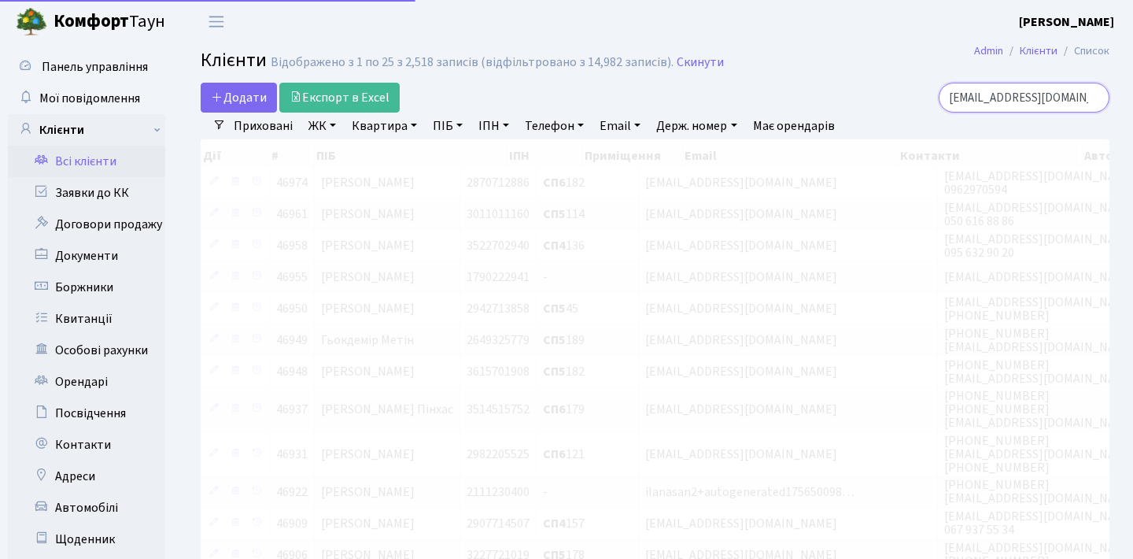
type input "[EMAIL_ADDRESS][DOMAIN_NAME]"
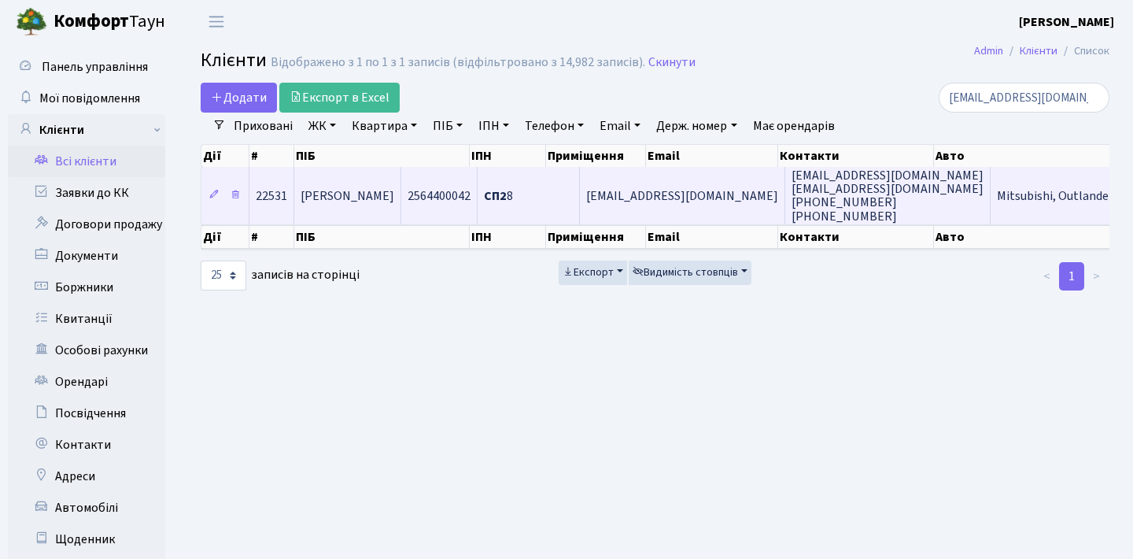
click at [401, 220] on td "[PERSON_NAME]" at bounding box center [347, 195] width 107 height 57
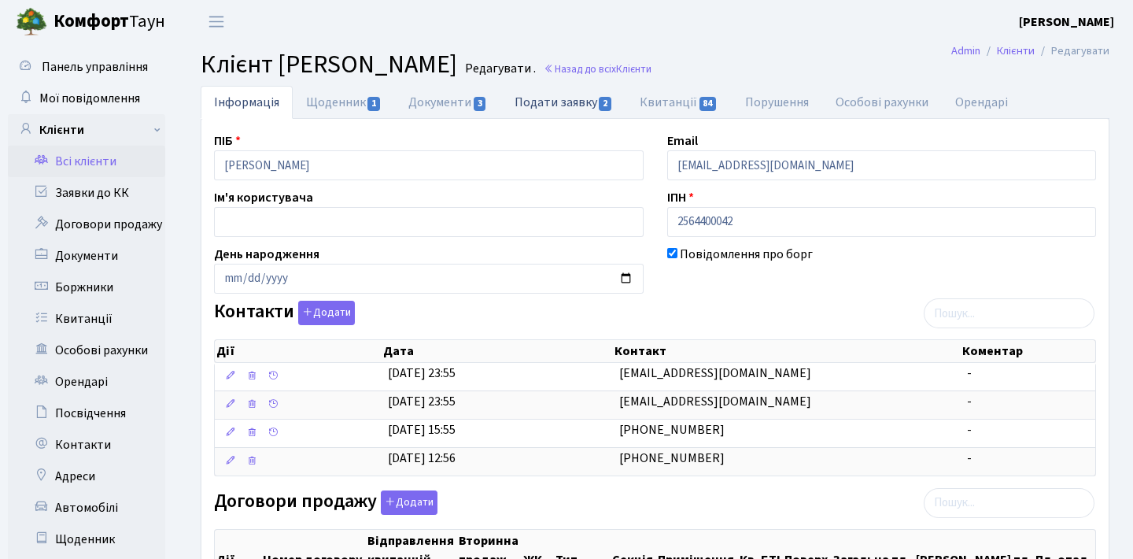
click at [535, 98] on link "Подати заявку 2" at bounding box center [563, 102] width 125 height 32
select select "25"
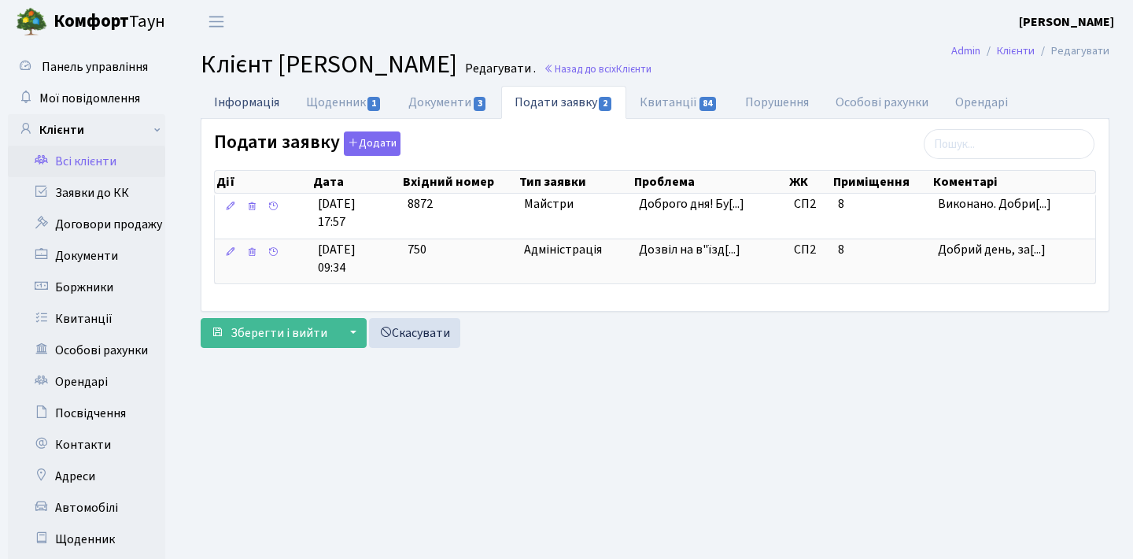
click at [249, 116] on link "Інформація" at bounding box center [247, 102] width 92 height 32
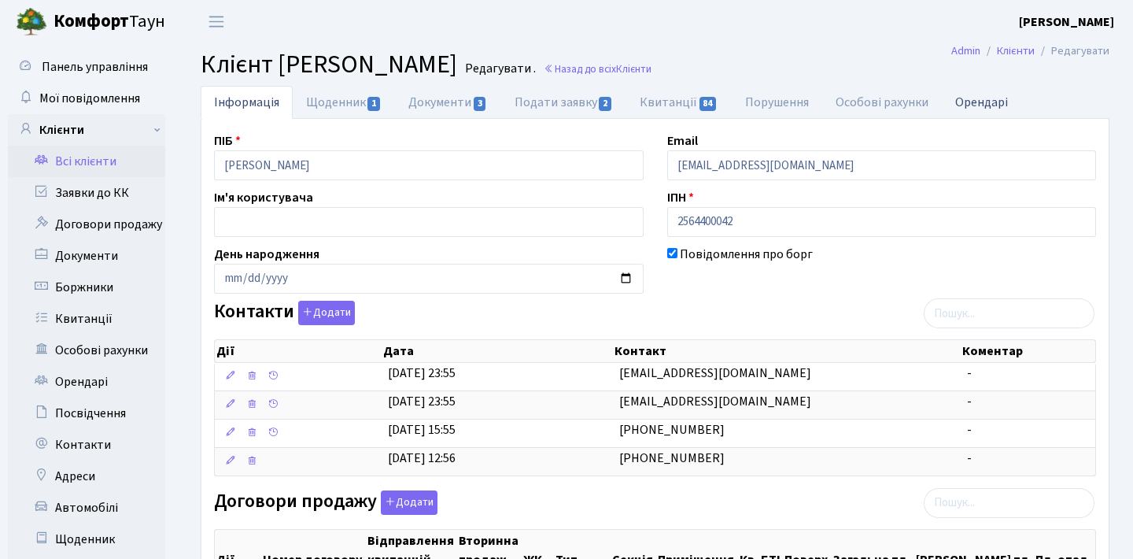
click at [974, 100] on link "Орендарі" at bounding box center [981, 102] width 79 height 32
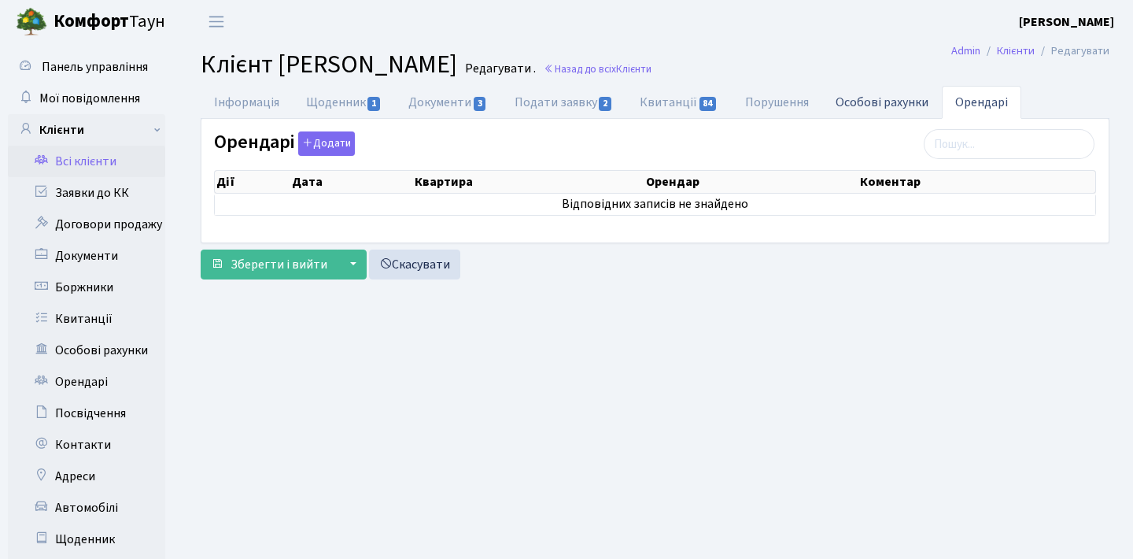
click at [833, 98] on link "Особові рахунки" at bounding box center [882, 102] width 120 height 32
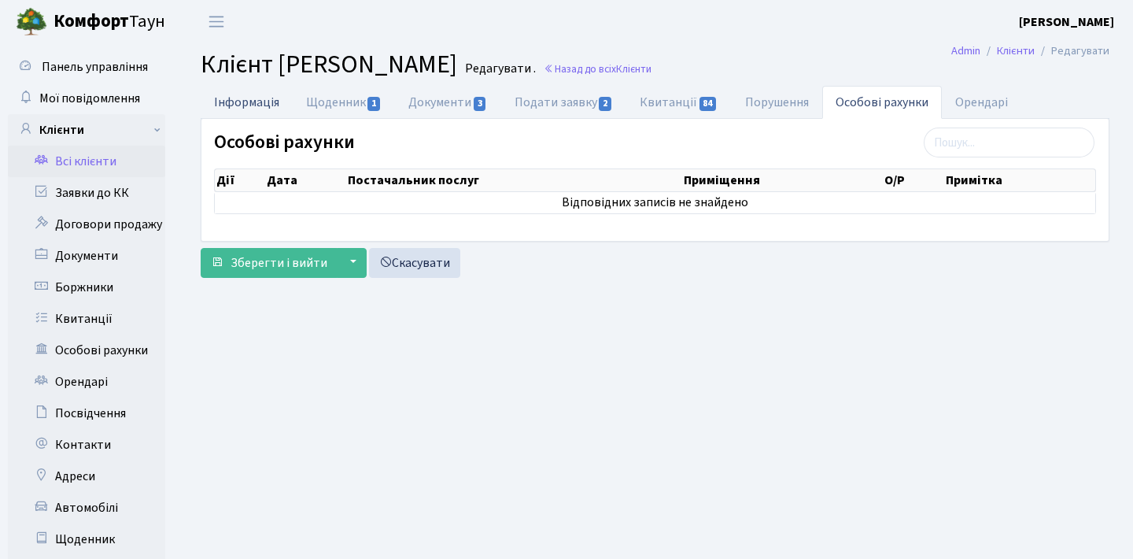
click at [273, 106] on link "Інформація" at bounding box center [247, 102] width 92 height 32
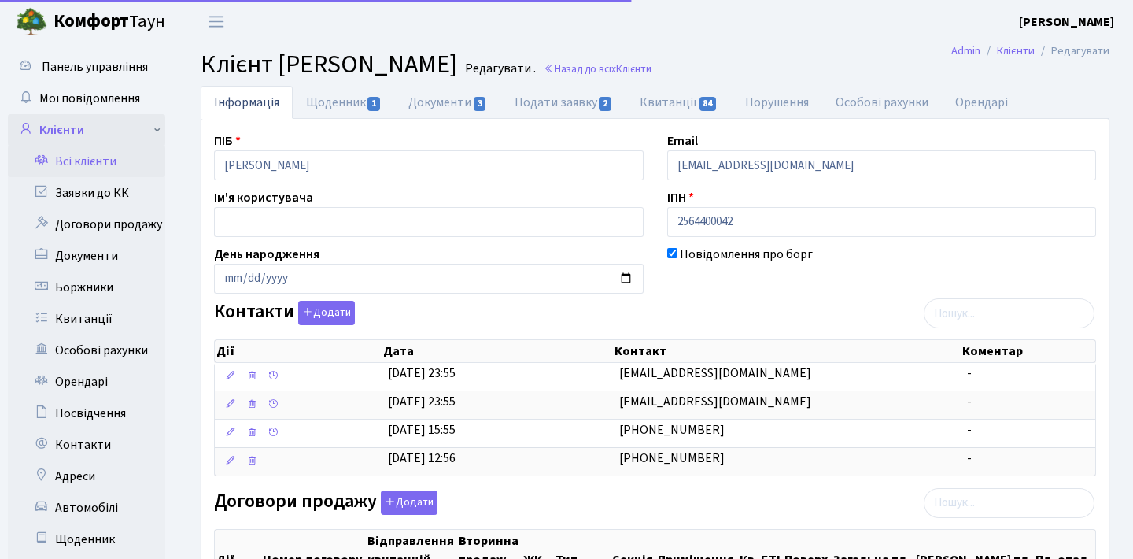
click at [99, 141] on link "Клієнти" at bounding box center [86, 129] width 157 height 31
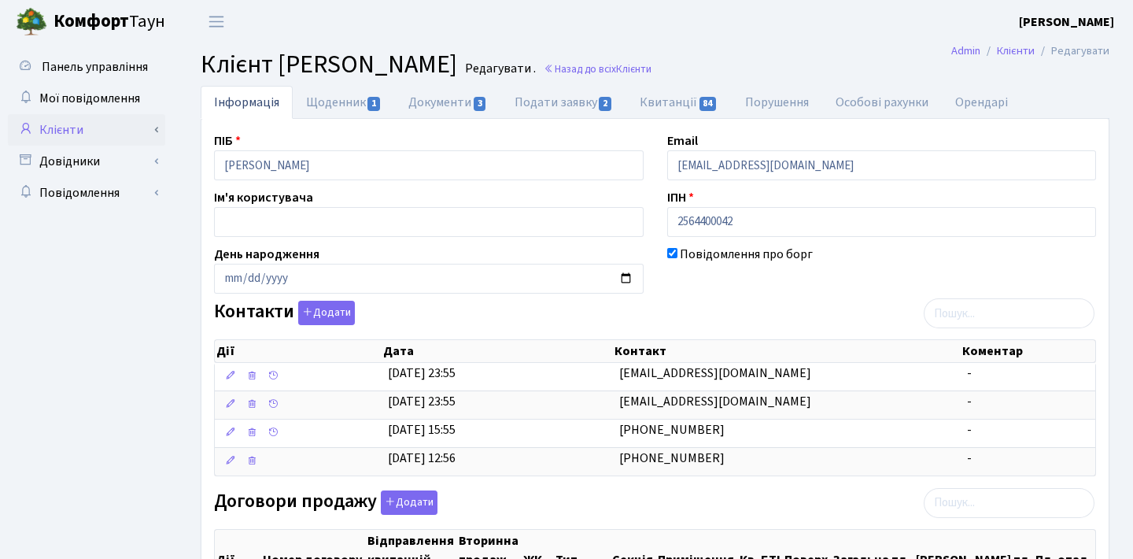
click at [95, 128] on link "Клієнти" at bounding box center [86, 129] width 157 height 31
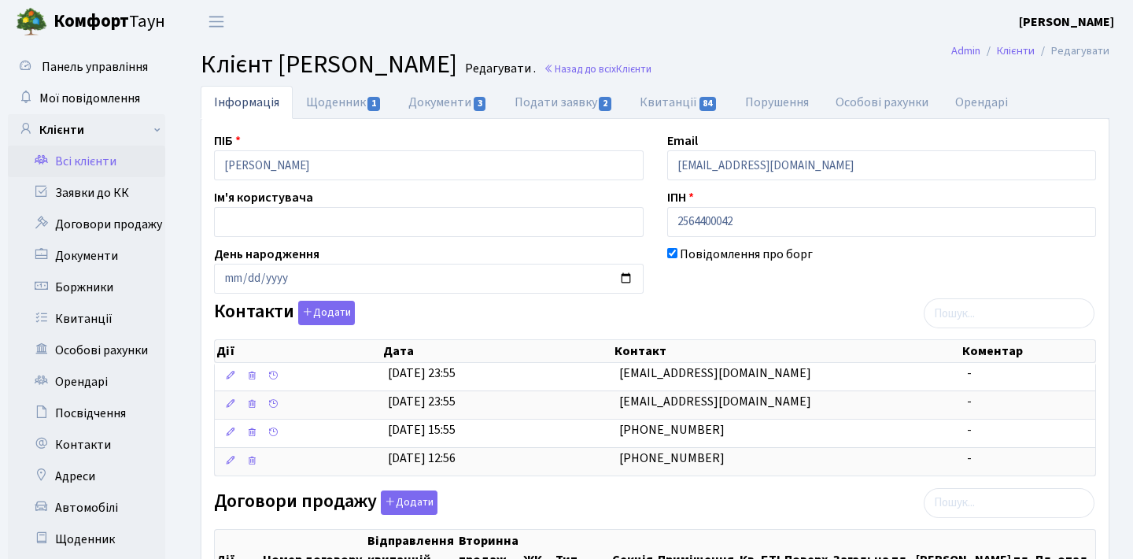
click at [91, 159] on link "Всі клієнти" at bounding box center [86, 161] width 157 height 31
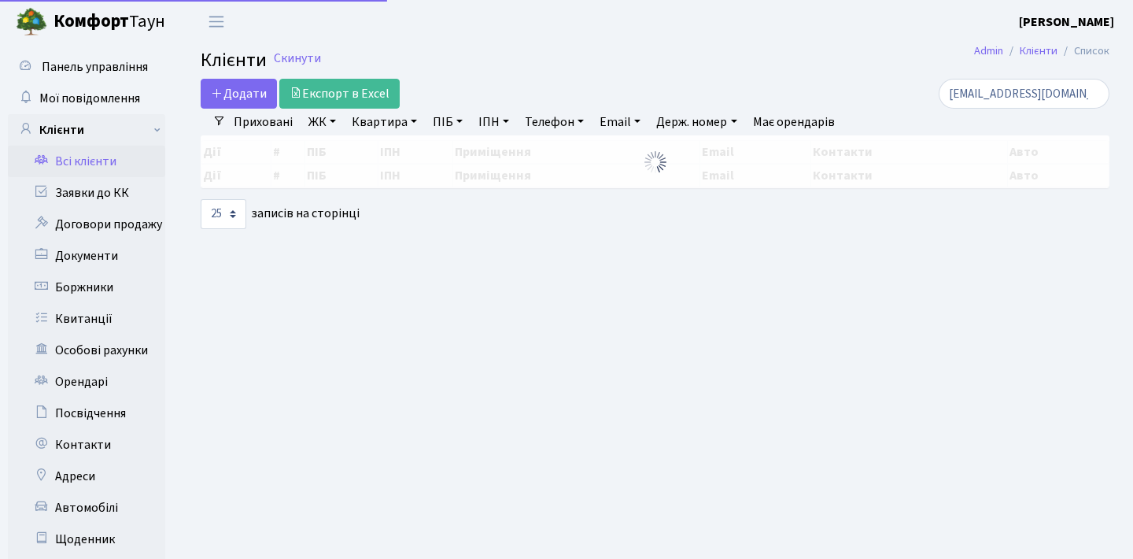
select select "25"
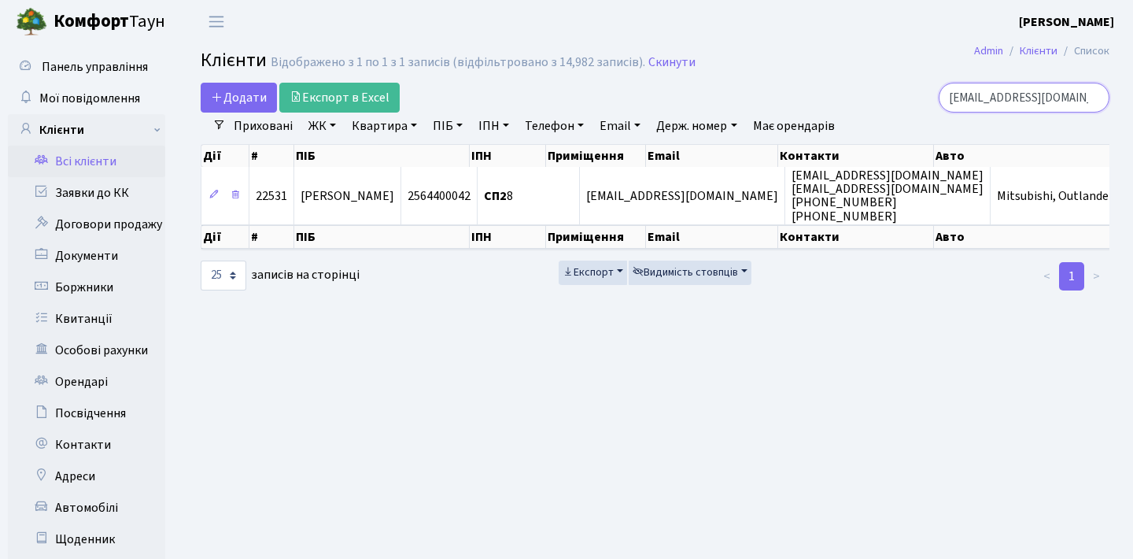
click at [1089, 97] on input "[EMAIL_ADDRESS][DOMAIN_NAME]" at bounding box center [1024, 98] width 171 height 30
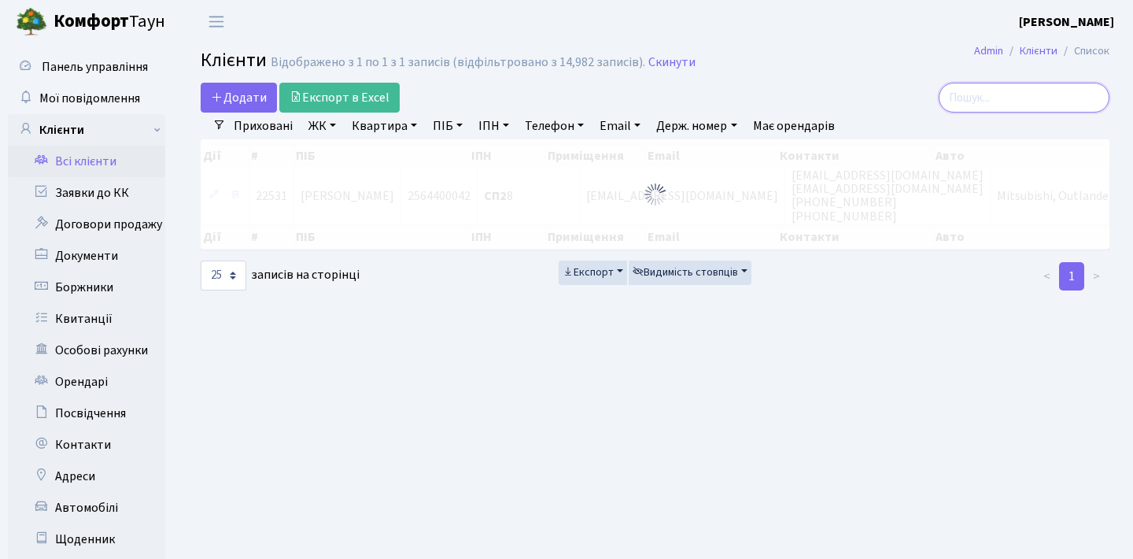
click at [1032, 106] on input "search" at bounding box center [1024, 98] width 171 height 30
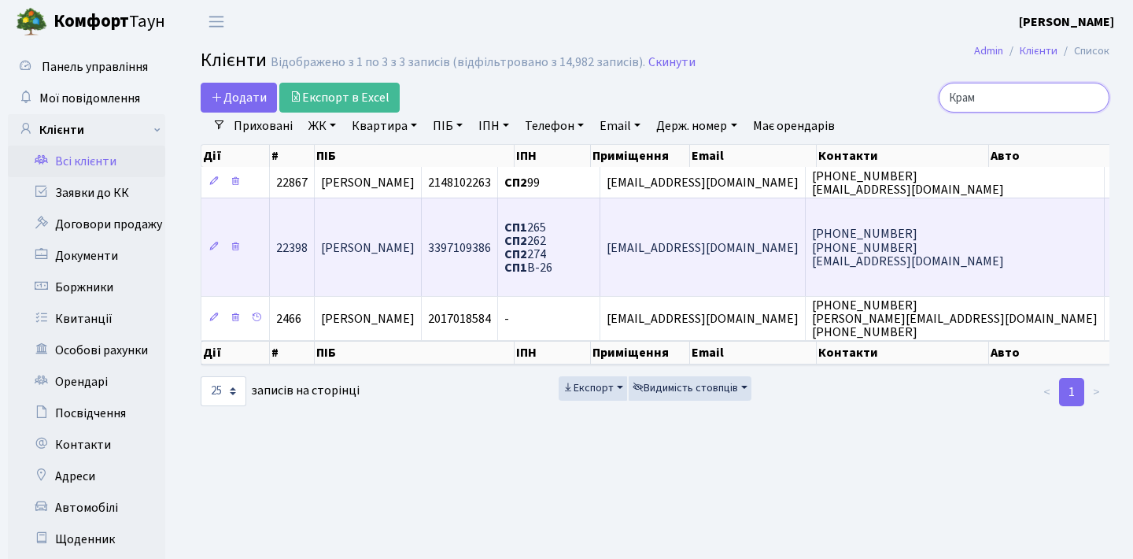
type input "Крам"
click at [415, 257] on span "Крамська Альона Дмитрівна" at bounding box center [368, 247] width 94 height 17
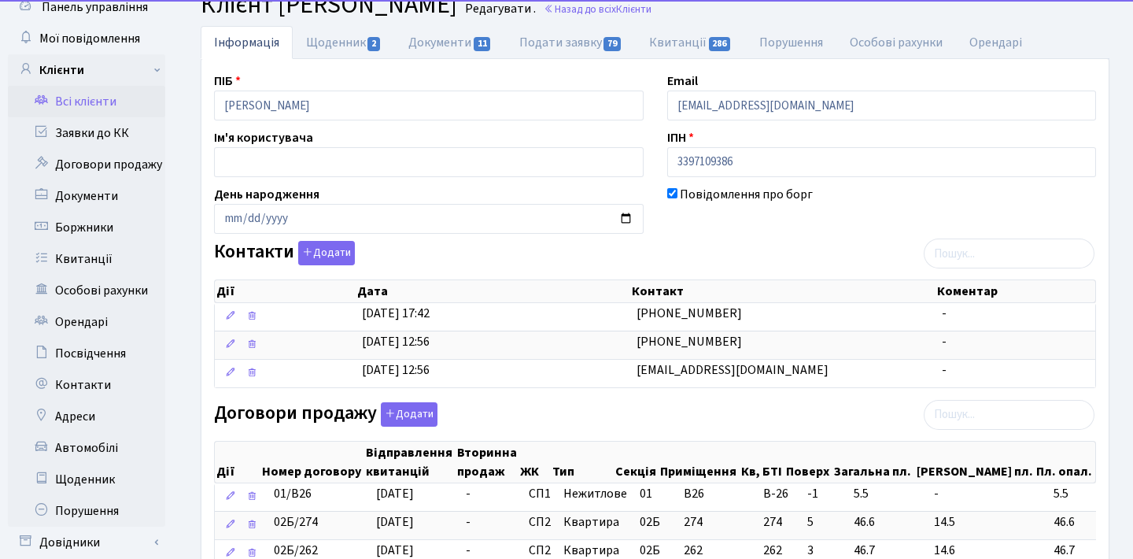
scroll to position [61, 0]
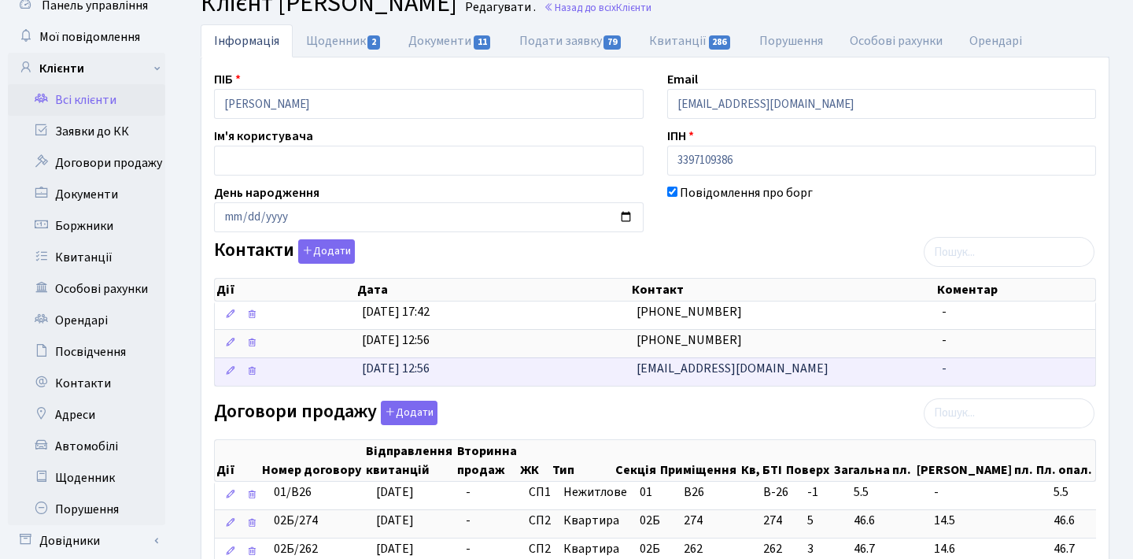
drag, startPoint x: 768, startPoint y: 369, endPoint x: 624, endPoint y: 366, distance: 144.1
click at [624, 366] on \<\/span\>\a "[DATE] 12:56 [EMAIL_ADDRESS][DOMAIN_NAME] -" at bounding box center [655, 371] width 881 height 28
click at [682, 367] on span "[EMAIL_ADDRESS][DOMAIN_NAME]" at bounding box center [733, 368] width 192 height 17
click at [682, 367] on span "sanchera1@ukr.net" at bounding box center [733, 368] width 192 height 17
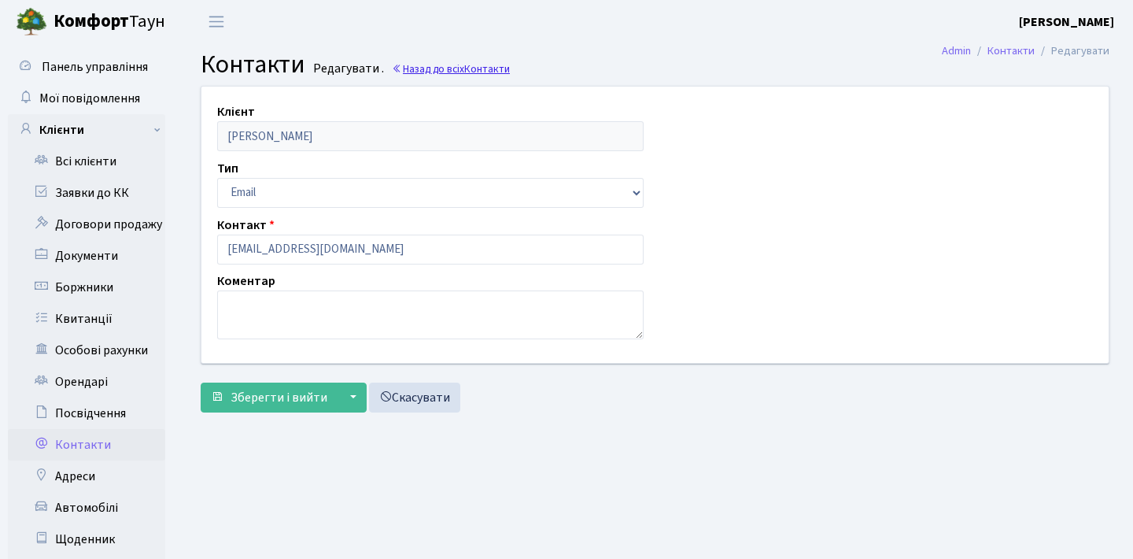
click at [426, 73] on link "Назад до всіх Контакти" at bounding box center [451, 68] width 118 height 15
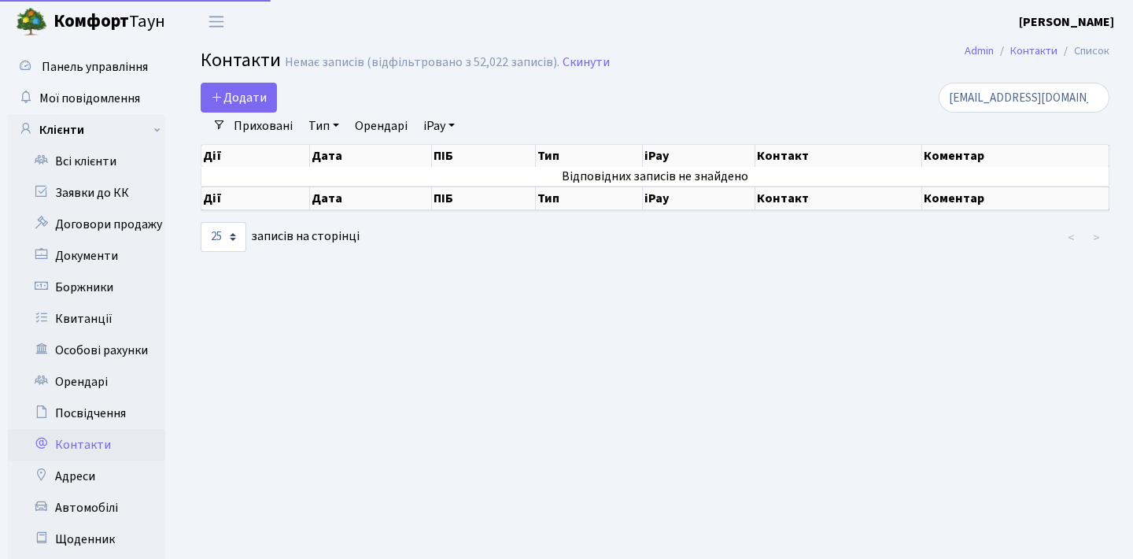
select select "25"
click at [72, 162] on link "Всі клієнти" at bounding box center [86, 161] width 157 height 31
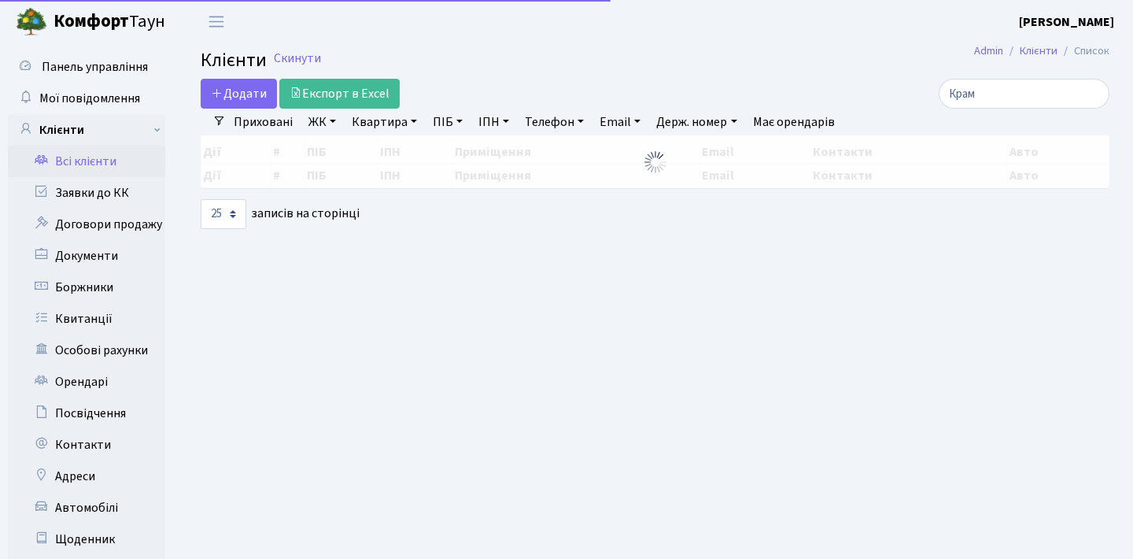
select select "25"
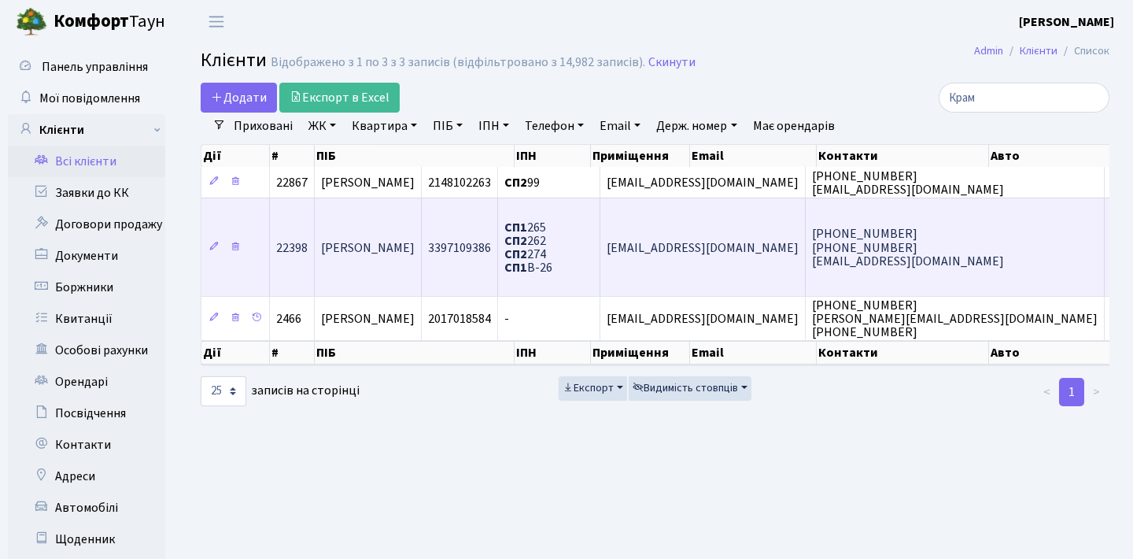
drag, startPoint x: 804, startPoint y: 261, endPoint x: 698, endPoint y: 260, distance: 105.5
click at [698, 260] on td "[EMAIL_ADDRESS][DOMAIN_NAME]" at bounding box center [703, 247] width 205 height 98
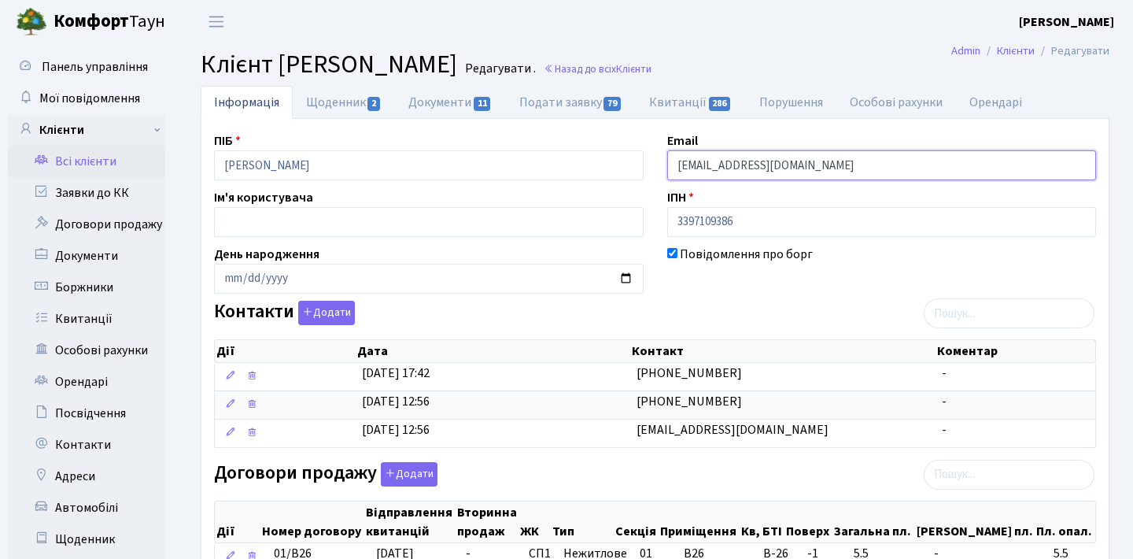
drag, startPoint x: 787, startPoint y: 159, endPoint x: 678, endPoint y: 156, distance: 109.4
click at [973, 103] on link "Орендарі" at bounding box center [995, 102] width 79 height 32
select select "25"
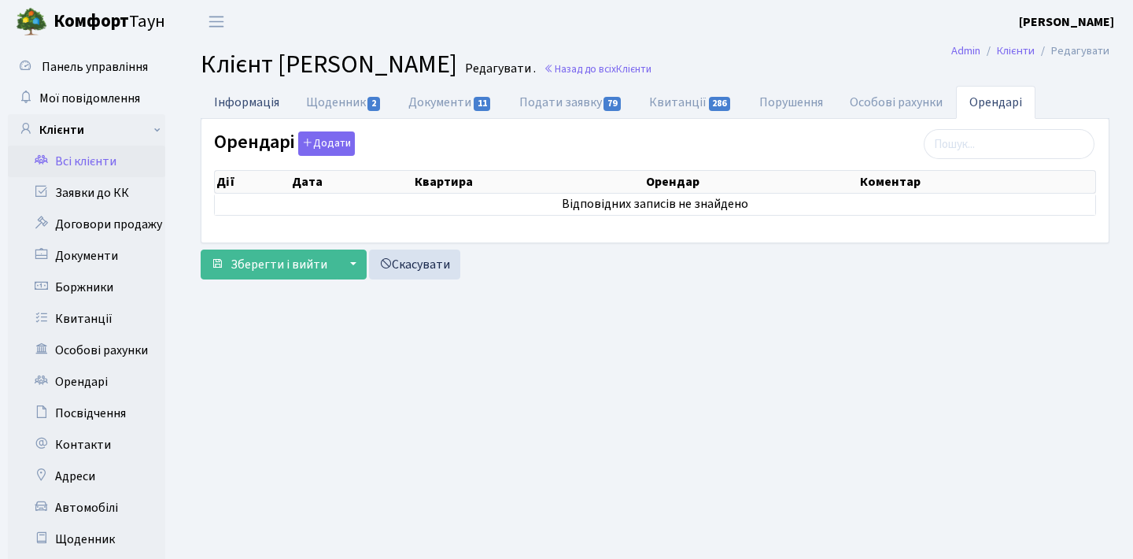
click at [272, 95] on link "Інформація" at bounding box center [247, 102] width 92 height 32
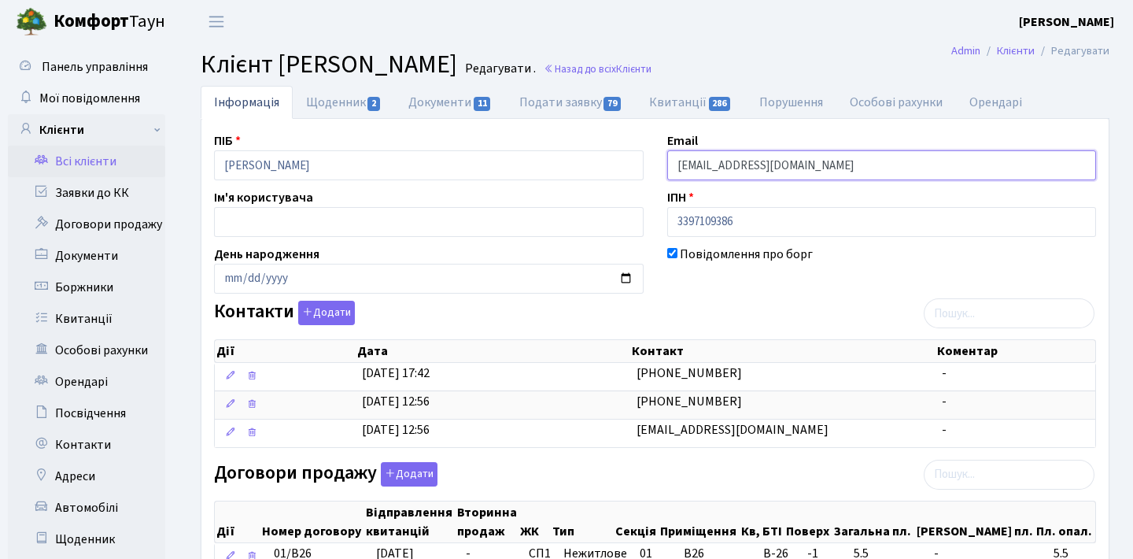
drag, startPoint x: 782, startPoint y: 159, endPoint x: 656, endPoint y: 161, distance: 126.0
click at [659, 161] on div "Email Sanchera1@ukr.net" at bounding box center [882, 155] width 453 height 49
click at [545, 105] on link "Подати заявку 79" at bounding box center [571, 102] width 130 height 32
select select "25"
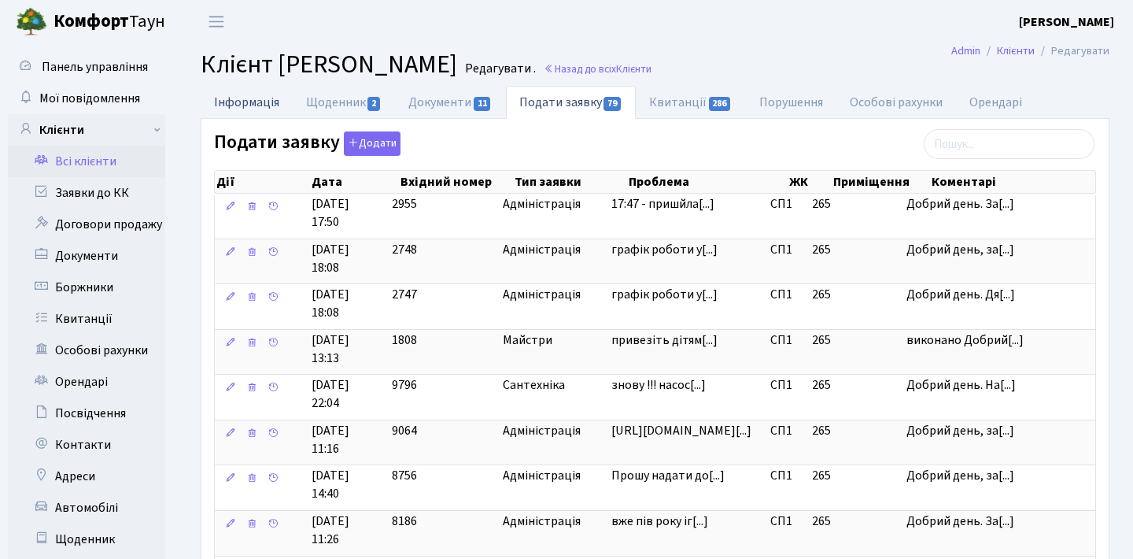
click at [263, 111] on link "Інформація" at bounding box center [247, 102] width 92 height 32
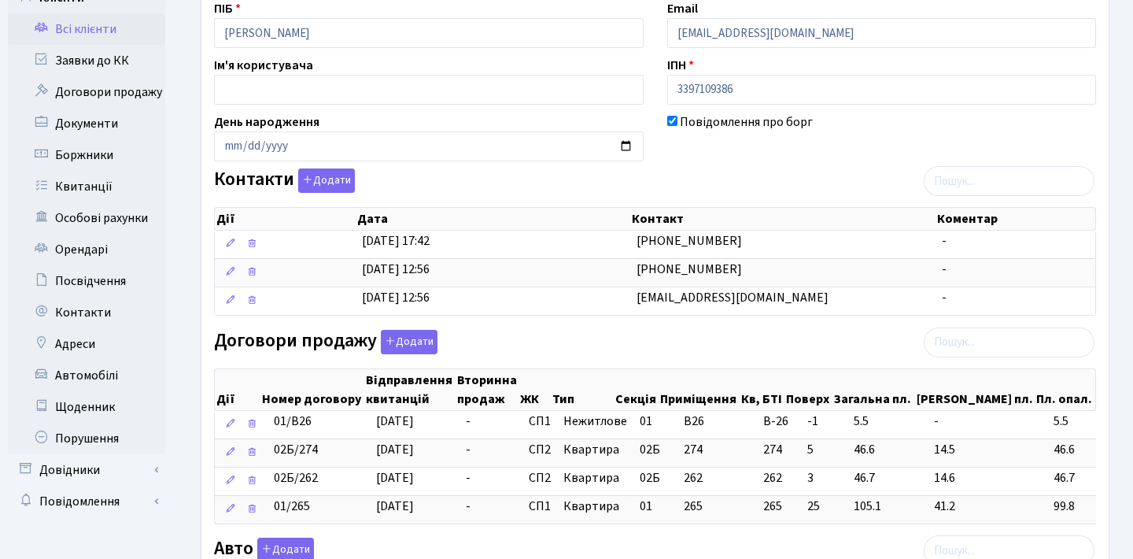
scroll to position [141, 0]
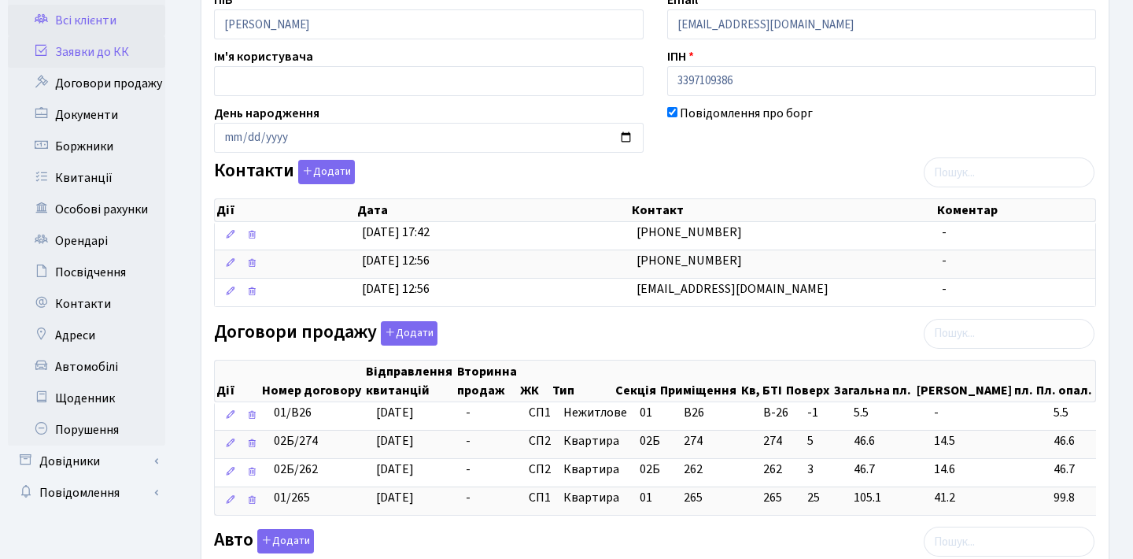
click at [104, 53] on link "Заявки до КК" at bounding box center [86, 51] width 157 height 31
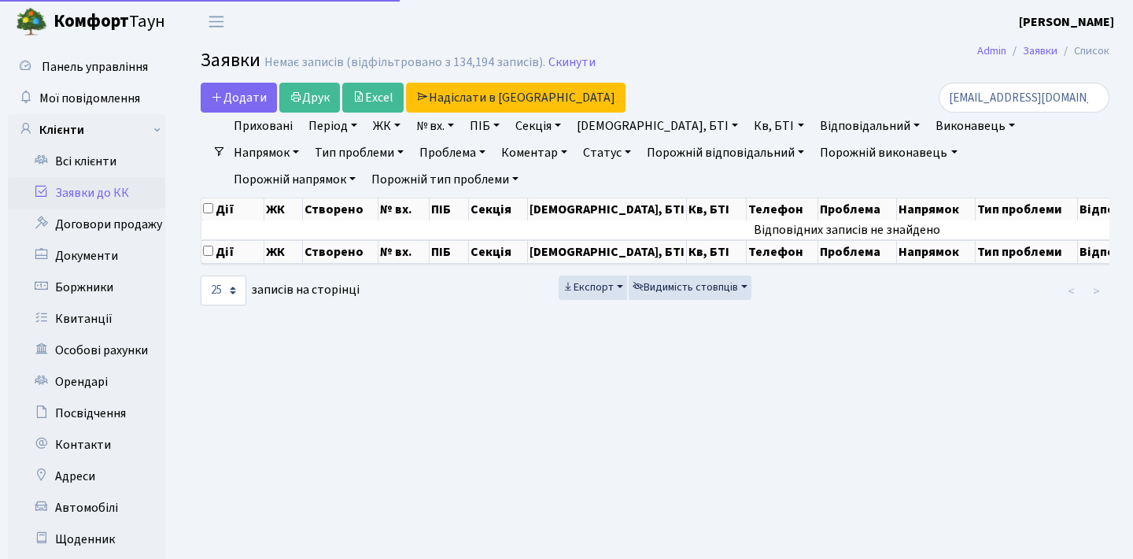
select select "25"
click at [83, 191] on link "Заявки до КК" at bounding box center [86, 192] width 157 height 31
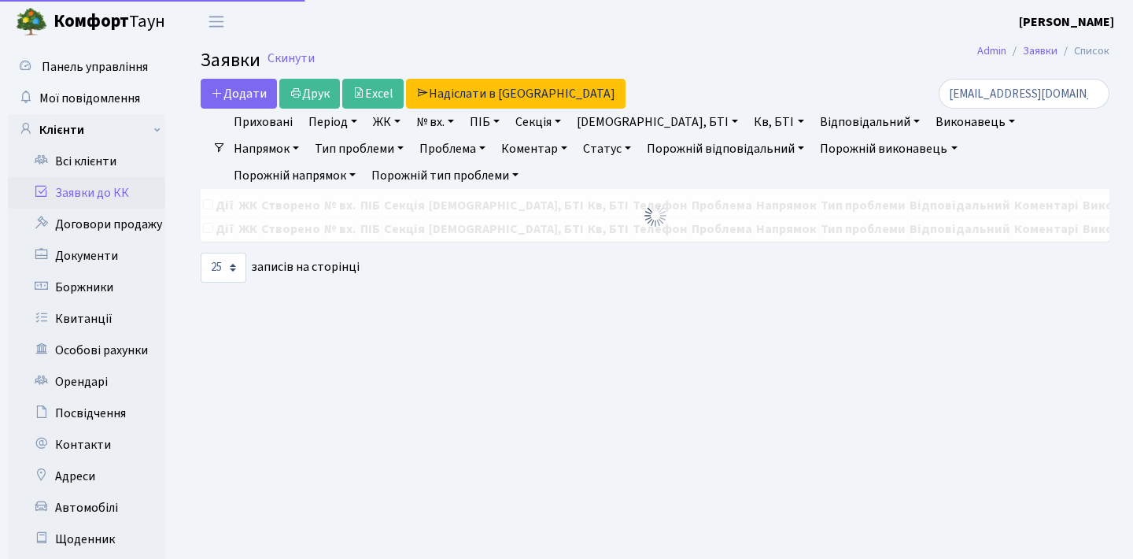
select select "25"
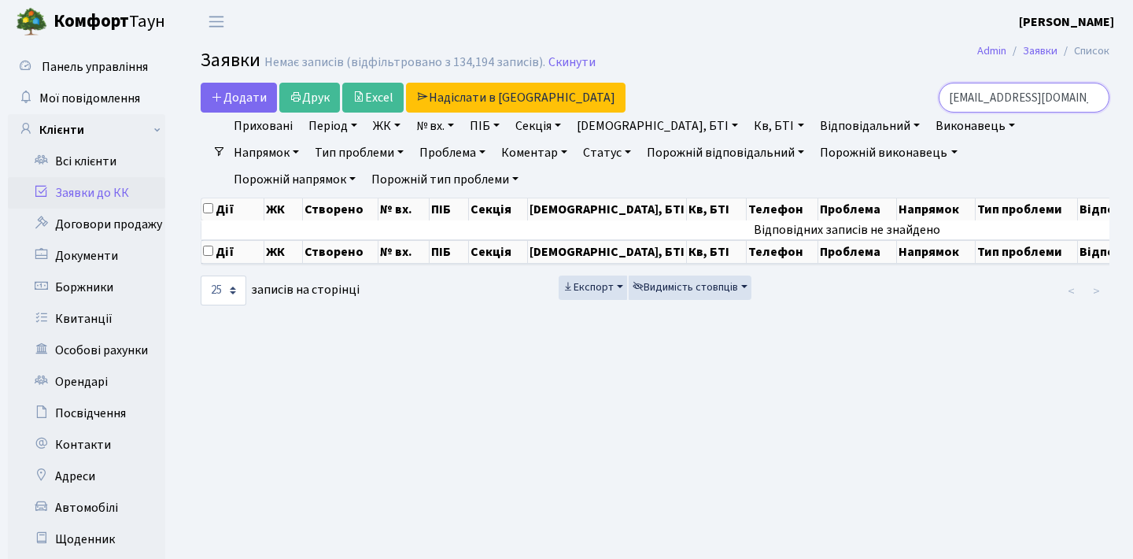
click at [1093, 98] on input "[EMAIL_ADDRESS][DOMAIN_NAME]" at bounding box center [1024, 98] width 171 height 30
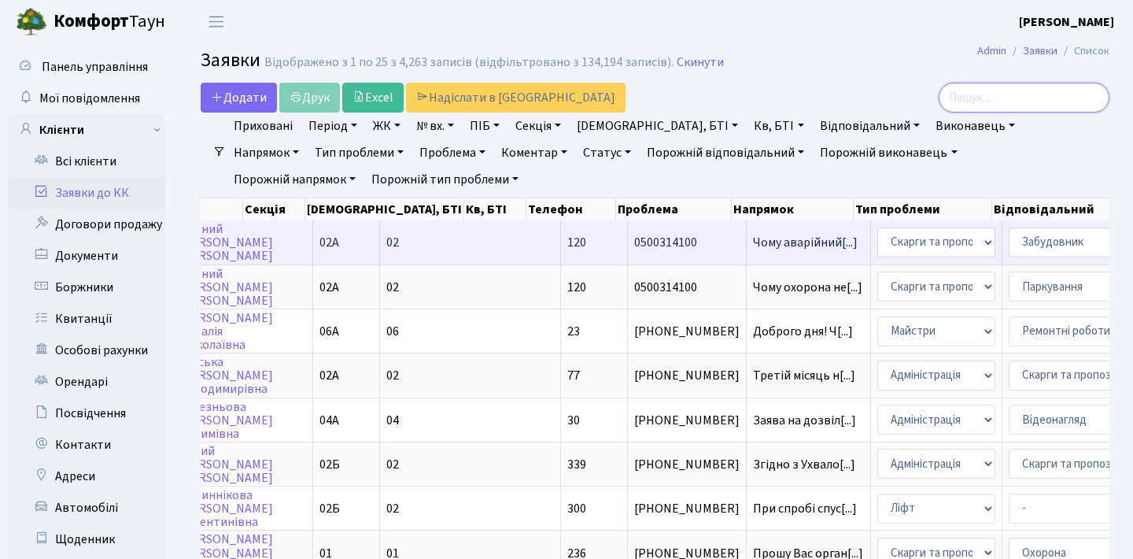
scroll to position [0, 356]
